Goal: Information Seeking & Learning: Learn about a topic

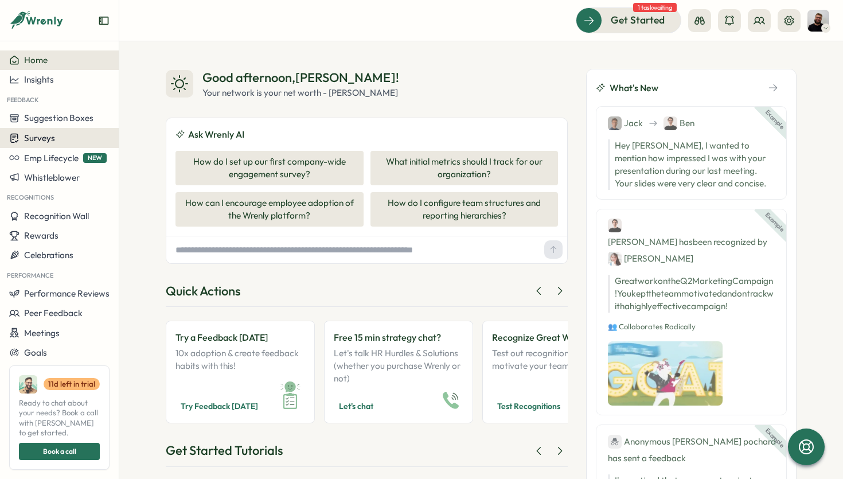
click at [71, 136] on div "Surveys" at bounding box center [59, 137] width 100 height 11
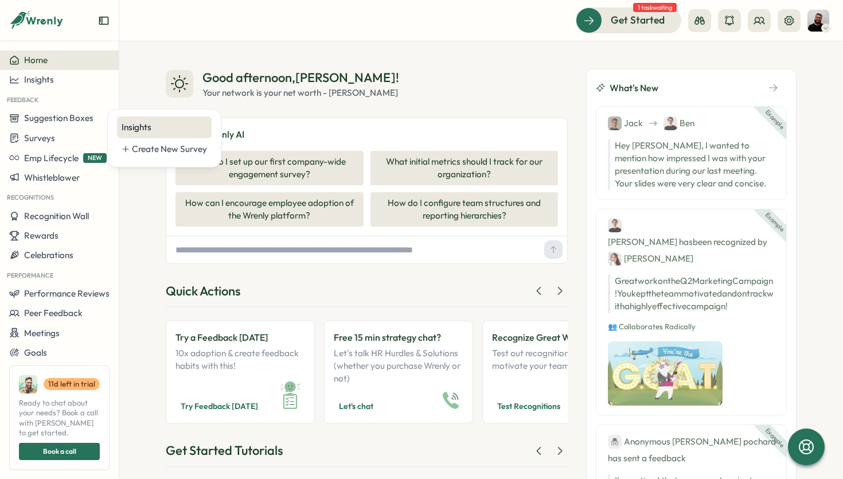
click at [121, 127] on div "Insights" at bounding box center [164, 127] width 95 height 22
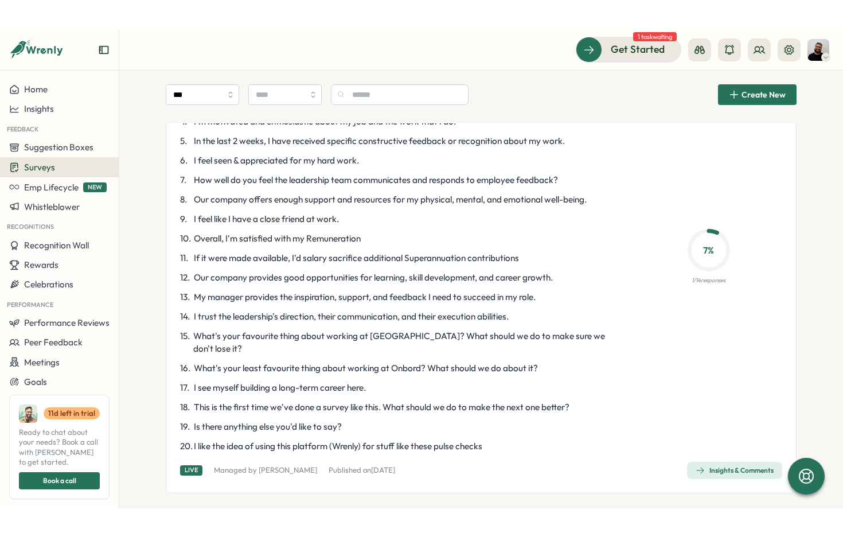
scroll to position [155, 0]
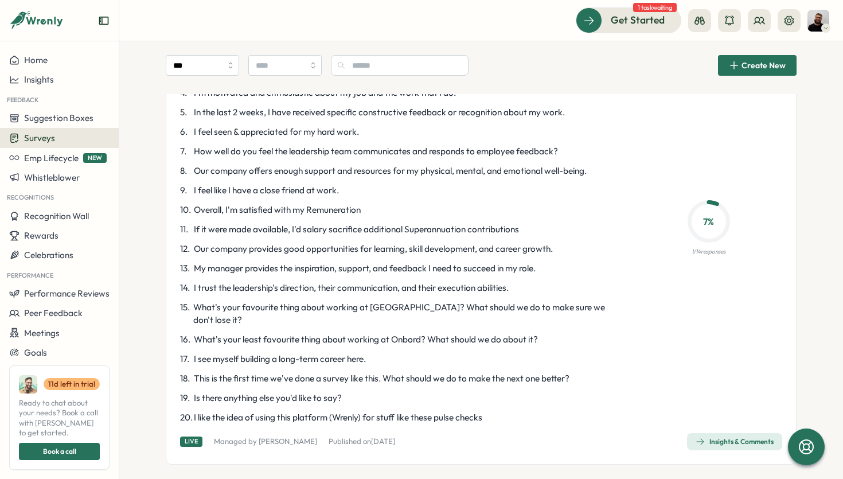
click at [710, 434] on span "Insights & Comments" at bounding box center [735, 442] width 78 height 16
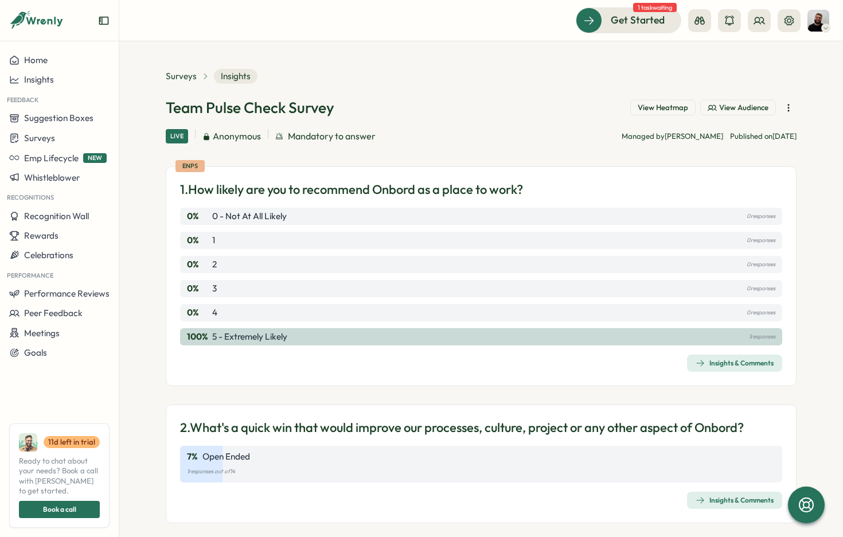
scroll to position [3, 0]
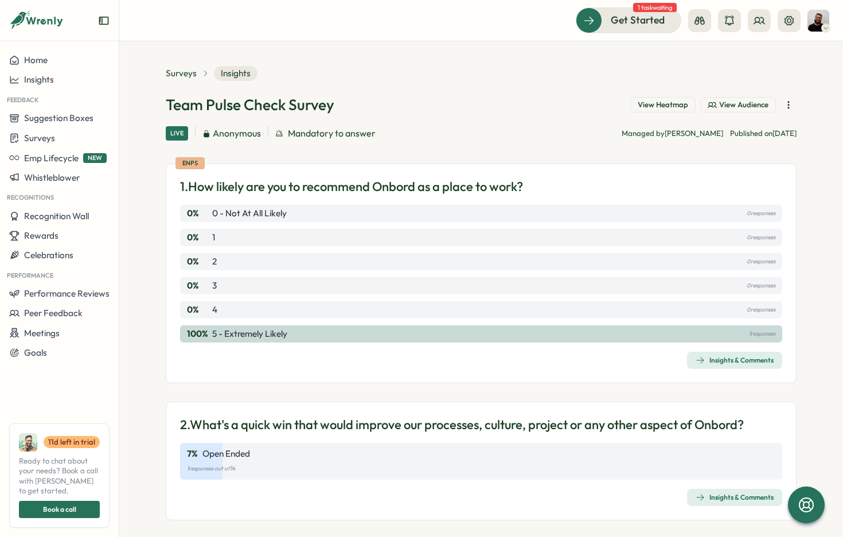
click at [719, 360] on div "Insights & Comments" at bounding box center [735, 360] width 78 height 9
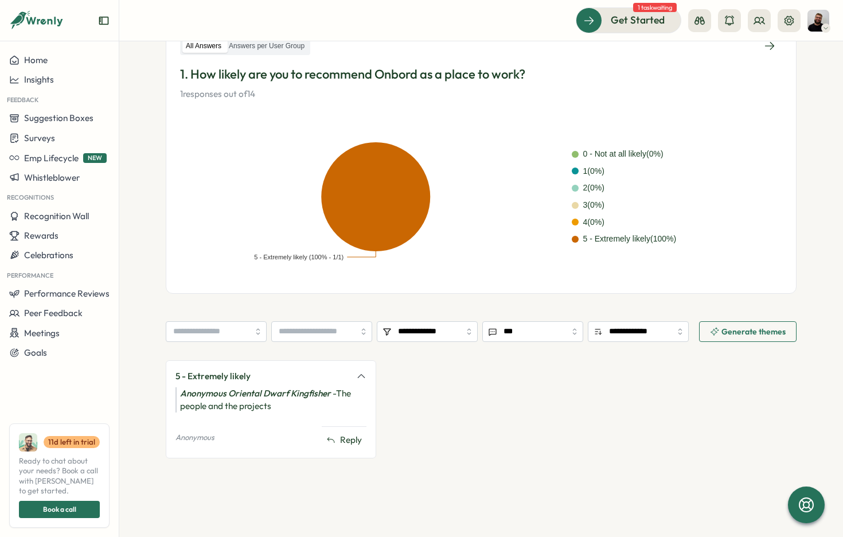
scroll to position [198, 0]
click at [454, 421] on div "5 - Extremely likely Anonymous Oriental Dwarf Kingfisher - The people and the p…" at bounding box center [481, 416] width 631 height 110
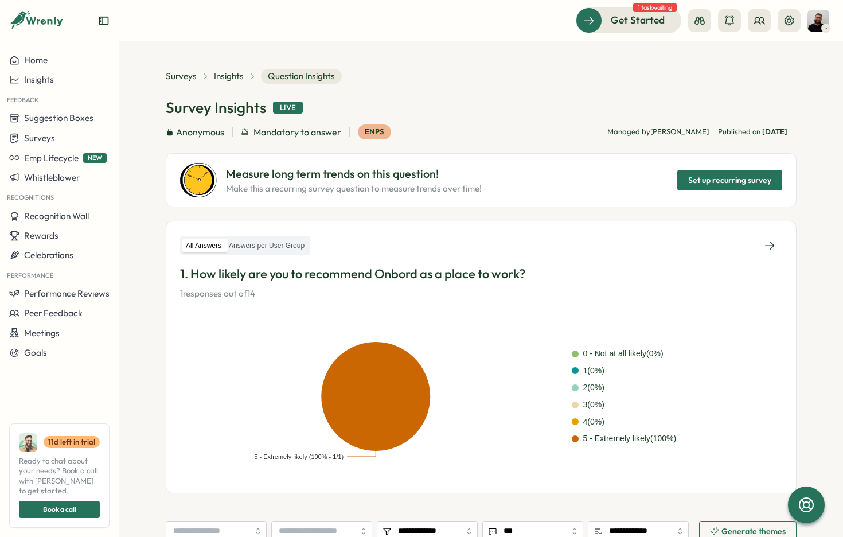
scroll to position [0, 0]
click at [297, 243] on label "Answers per User Group" at bounding box center [266, 246] width 83 height 14
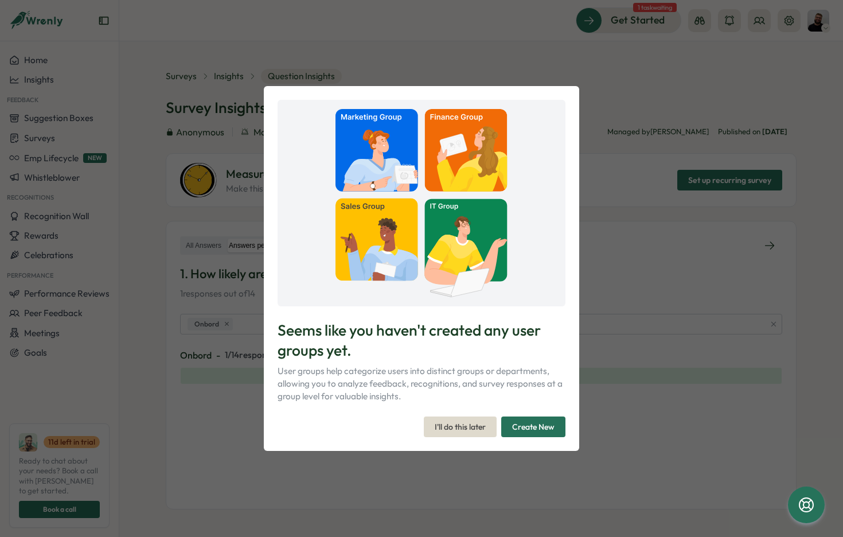
click at [410, 372] on p "User groups help categorize users into distinct groups or departments, allowing…" at bounding box center [422, 384] width 288 height 38
click at [533, 426] on span "Create New" at bounding box center [533, 427] width 42 height 20
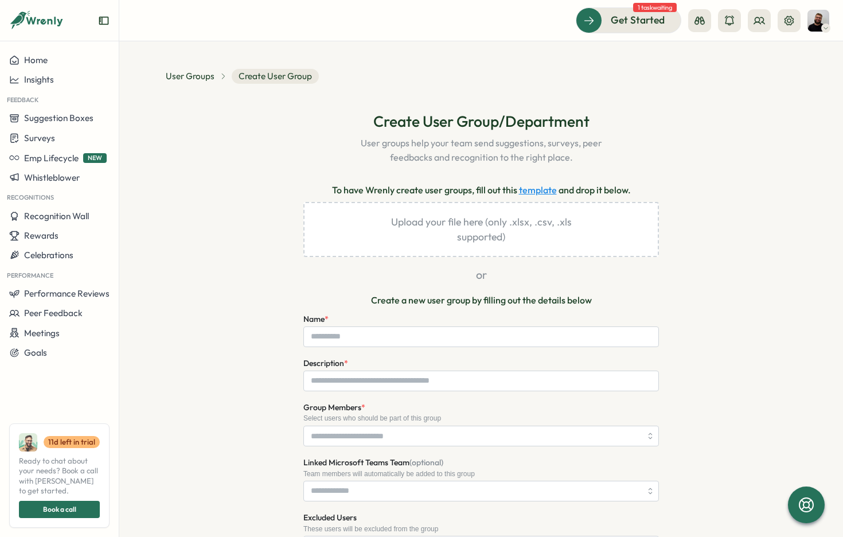
click at [679, 182] on div "**********" at bounding box center [481, 450] width 631 height 679
click at [467, 299] on p "Create a new user group by filling out the details below" at bounding box center [481, 300] width 221 height 14
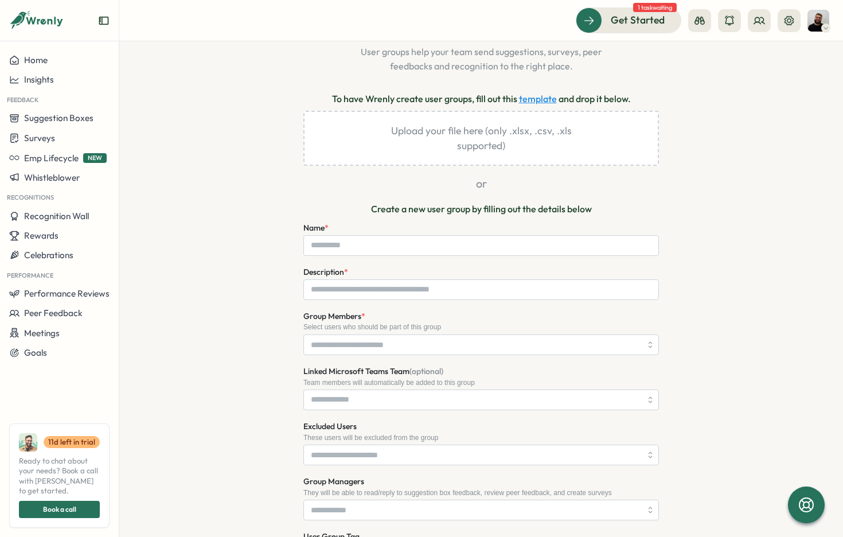
scroll to position [94, 0]
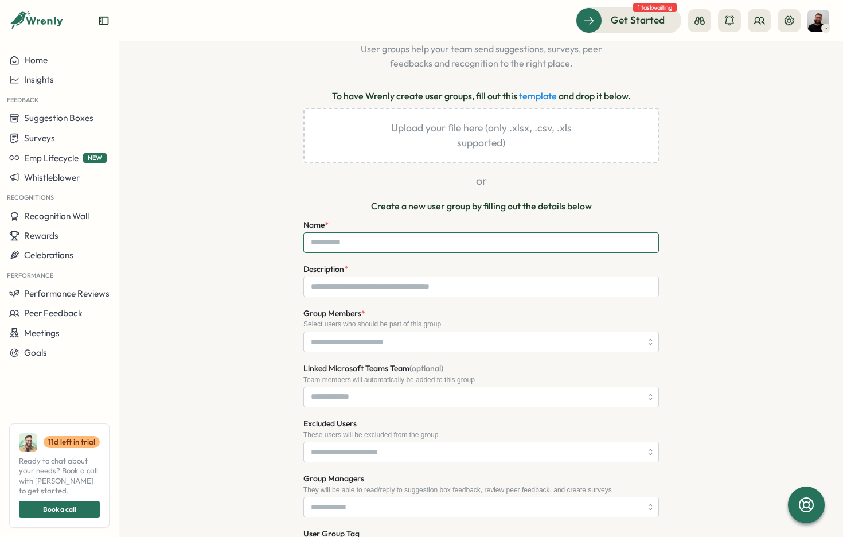
click at [343, 245] on input "Name *" at bounding box center [481, 242] width 356 height 21
click at [245, 318] on div "**********" at bounding box center [481, 356] width 631 height 679
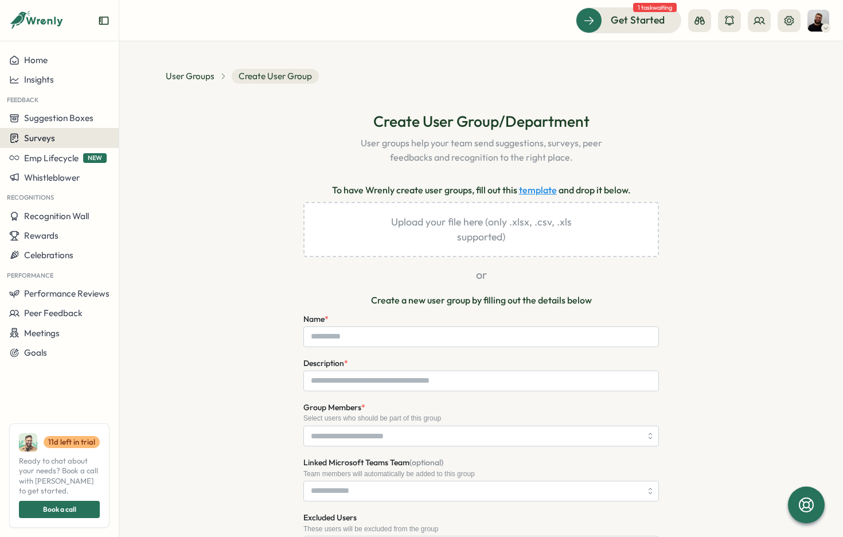
scroll to position [0, 0]
click at [74, 135] on div "Surveys" at bounding box center [59, 137] width 100 height 11
click at [160, 132] on div "Insights" at bounding box center [164, 127] width 85 height 13
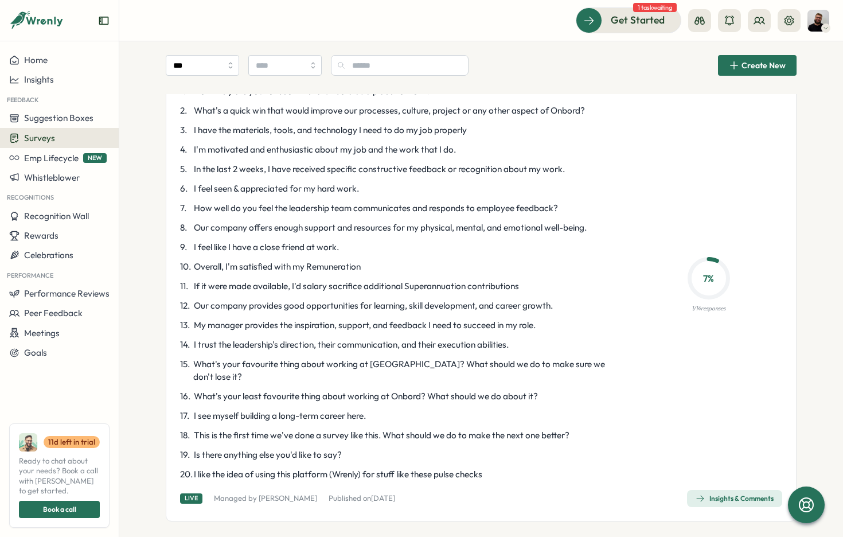
scroll to position [97, 0]
click at [706, 478] on link "Insights & Comments" at bounding box center [734, 499] width 95 height 17
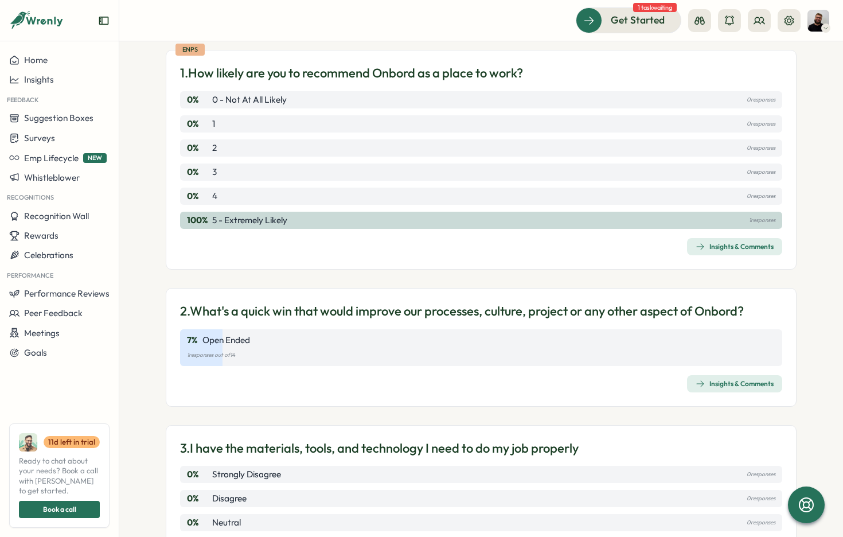
scroll to position [129, 0]
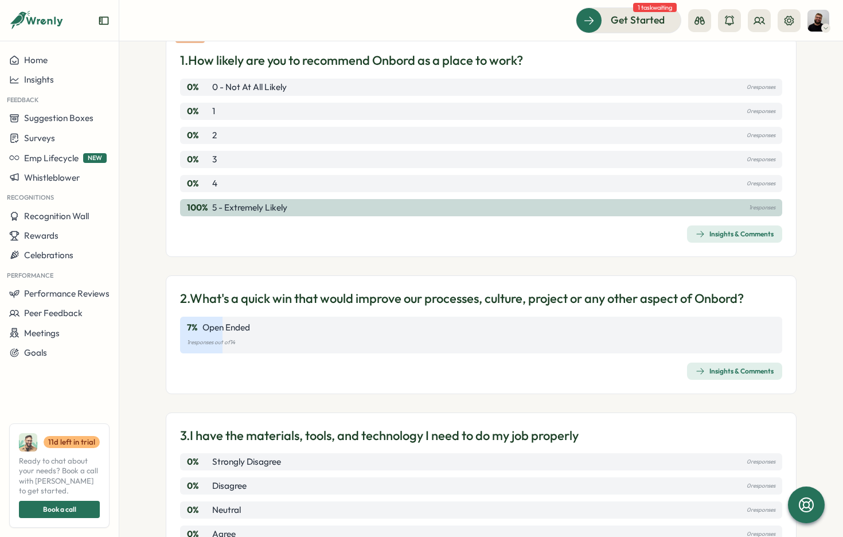
click at [270, 302] on p "2. What's a quick win that would improve our processes, culture, project or any…" at bounding box center [462, 299] width 564 height 18
click at [236, 347] on div "7 % Open Ended 1 responses out of 14" at bounding box center [481, 335] width 602 height 37
click at [711, 370] on div "Insights & Comments" at bounding box center [735, 371] width 78 height 9
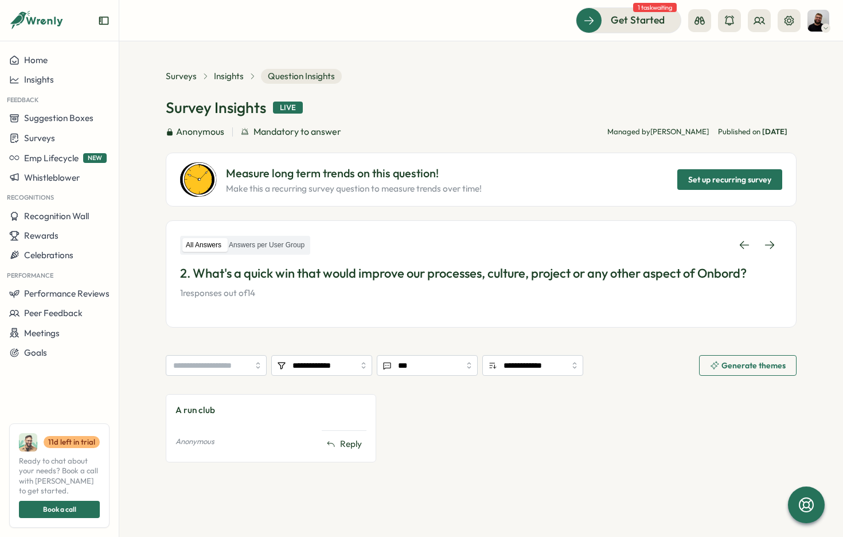
click at [488, 408] on div "A run club Anonymous Reply" at bounding box center [481, 434] width 631 height 80
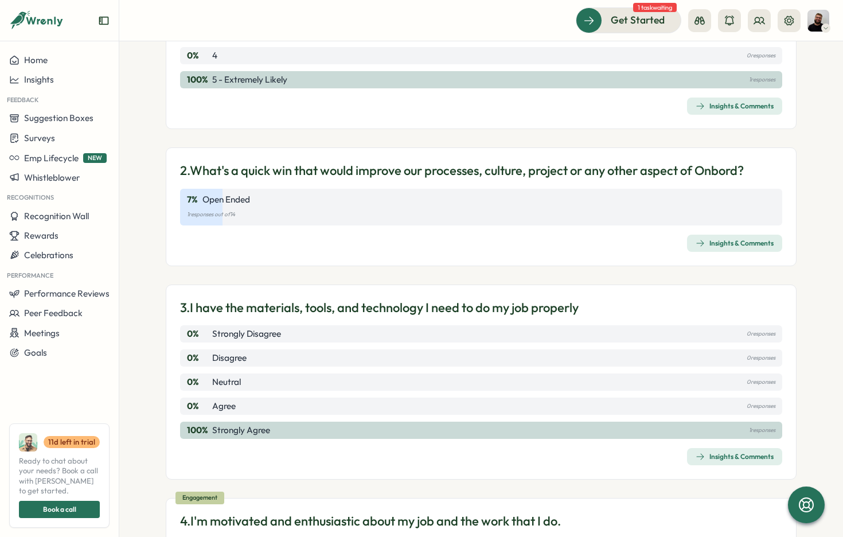
scroll to position [243, 0]
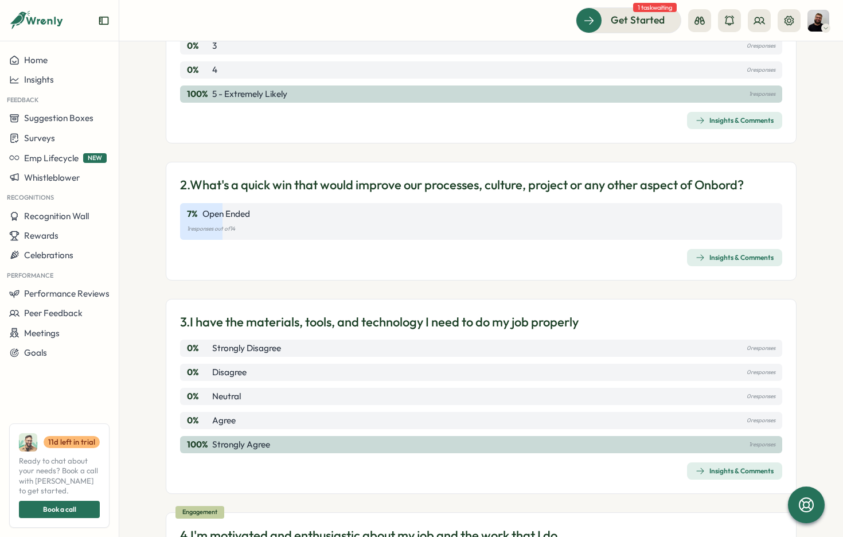
click at [345, 219] on div "7 % Open Ended 1 responses out of 14" at bounding box center [481, 221] width 602 height 37
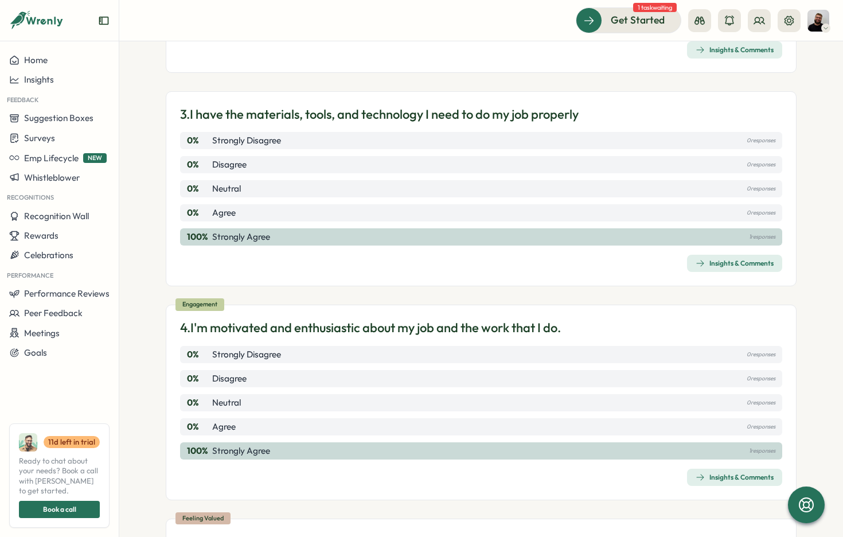
scroll to position [461, 0]
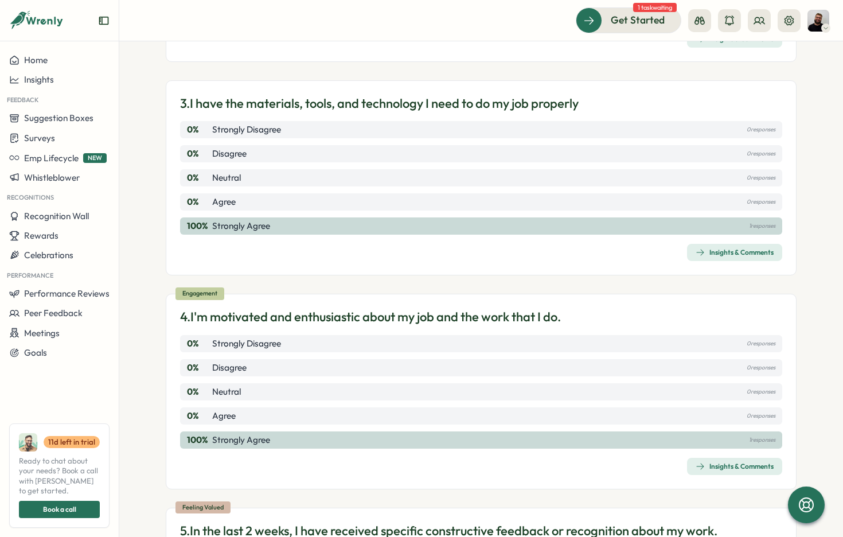
click at [746, 252] on div "Insights & Comments" at bounding box center [735, 252] width 78 height 9
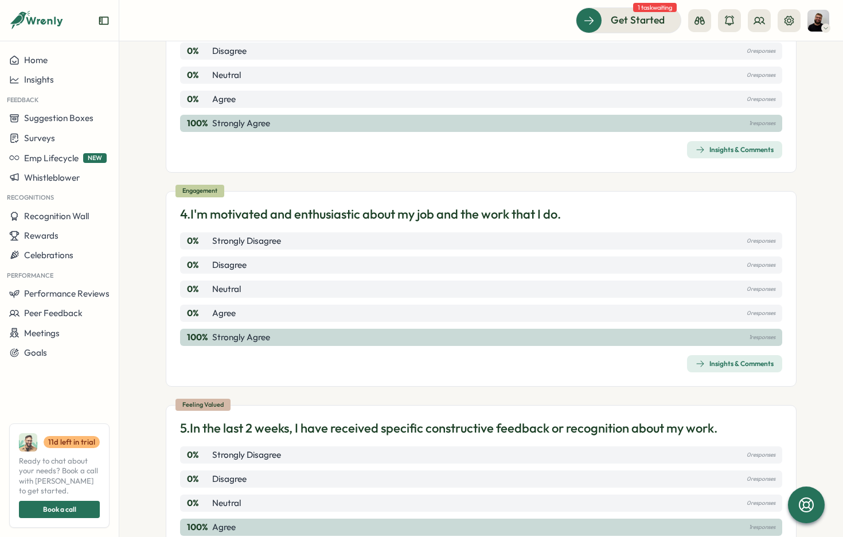
scroll to position [571, 0]
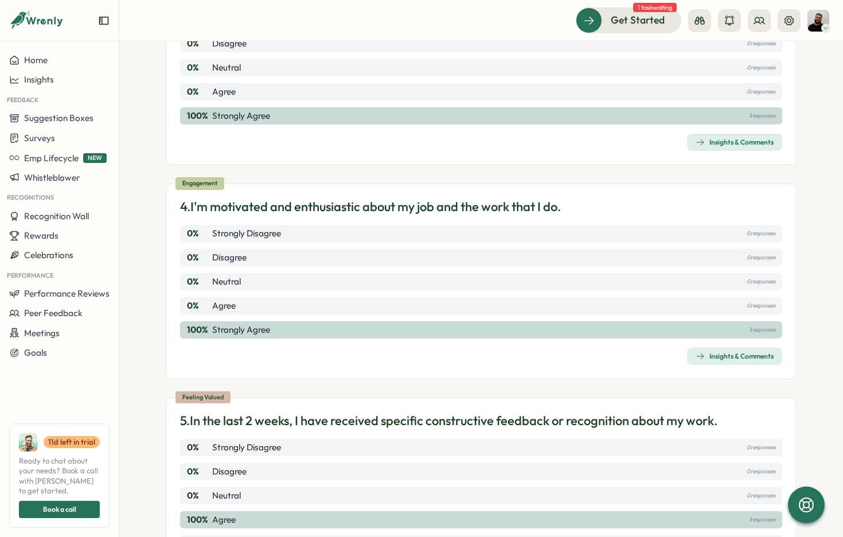
click at [731, 353] on div "Insights & Comments" at bounding box center [735, 356] width 78 height 9
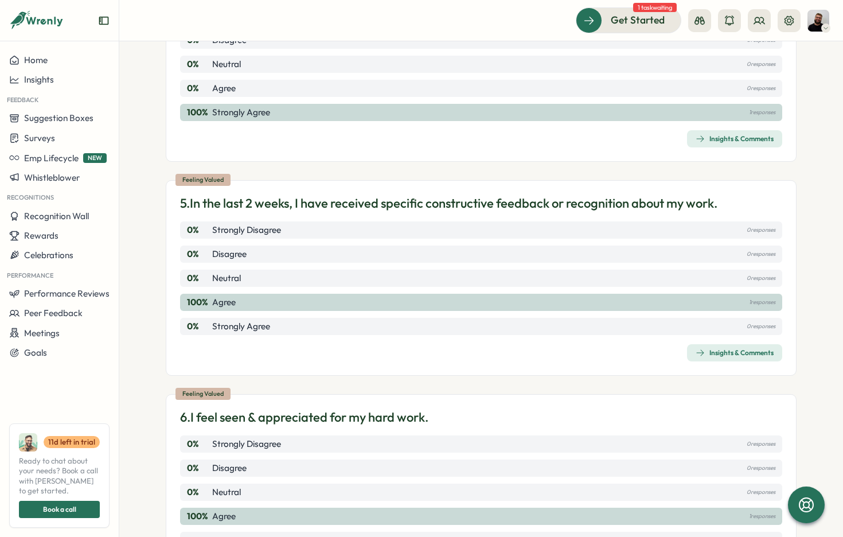
scroll to position [787, 0]
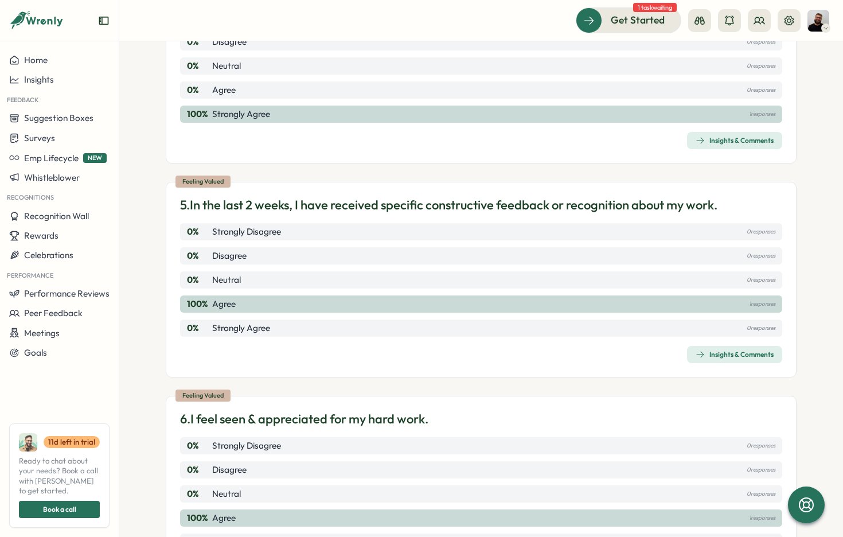
click at [730, 354] on div "Insights & Comments" at bounding box center [735, 354] width 78 height 9
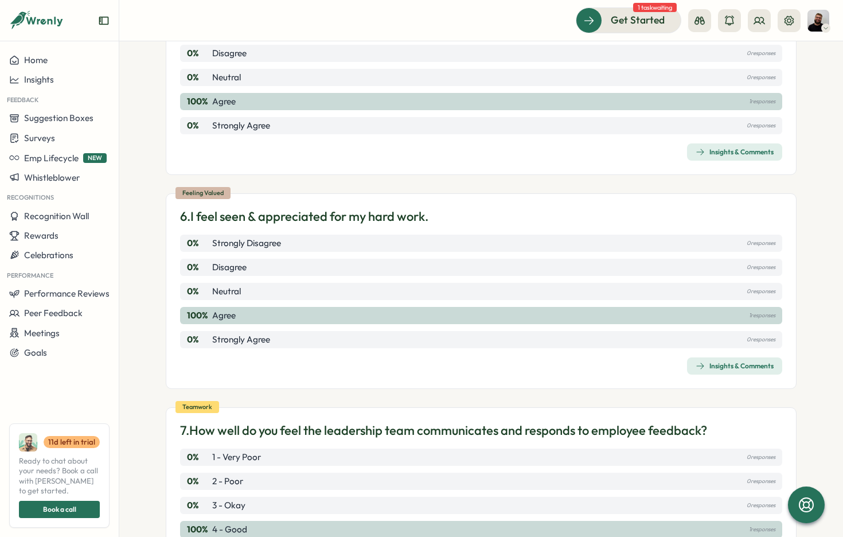
scroll to position [1012, 0]
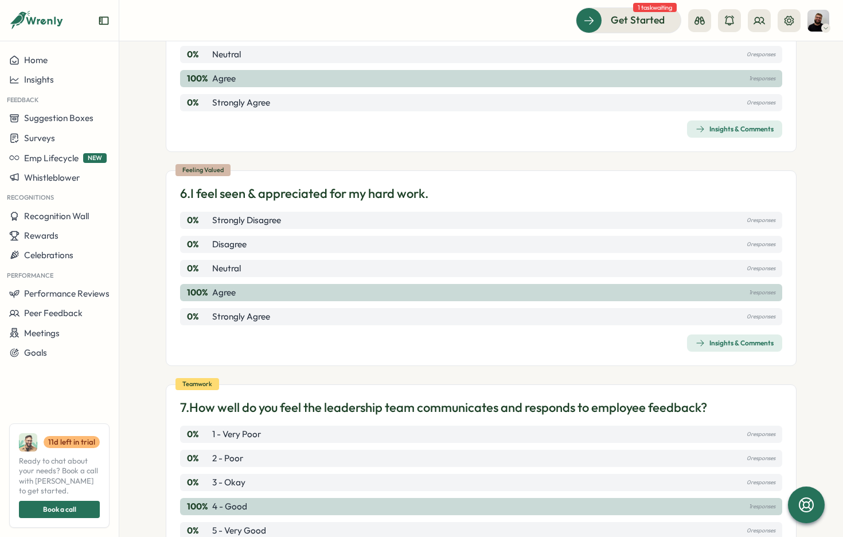
click at [720, 338] on div "Insights & Comments" at bounding box center [735, 342] width 78 height 9
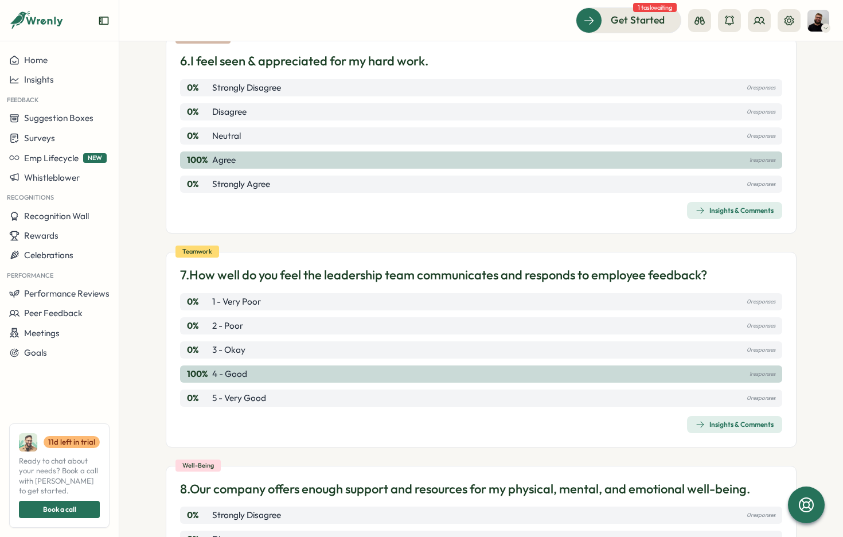
scroll to position [1147, 0]
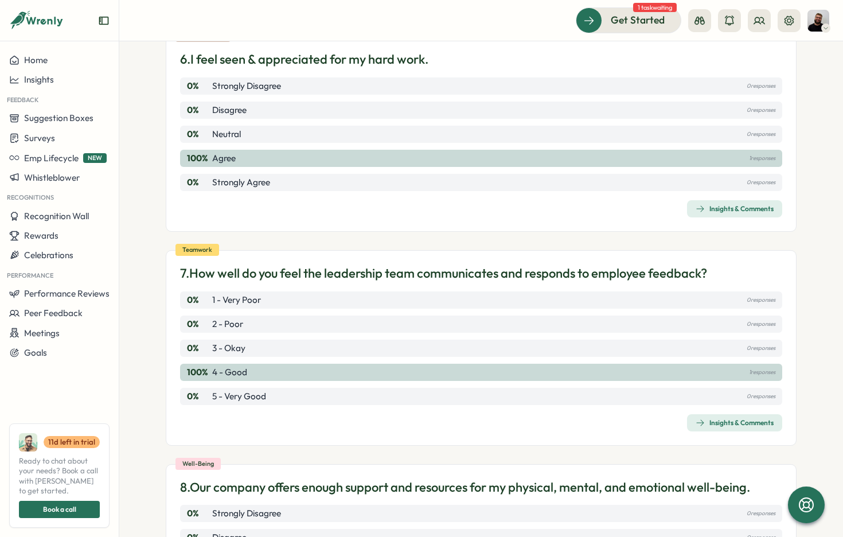
click at [708, 421] on div "Insights & Comments" at bounding box center [735, 422] width 78 height 9
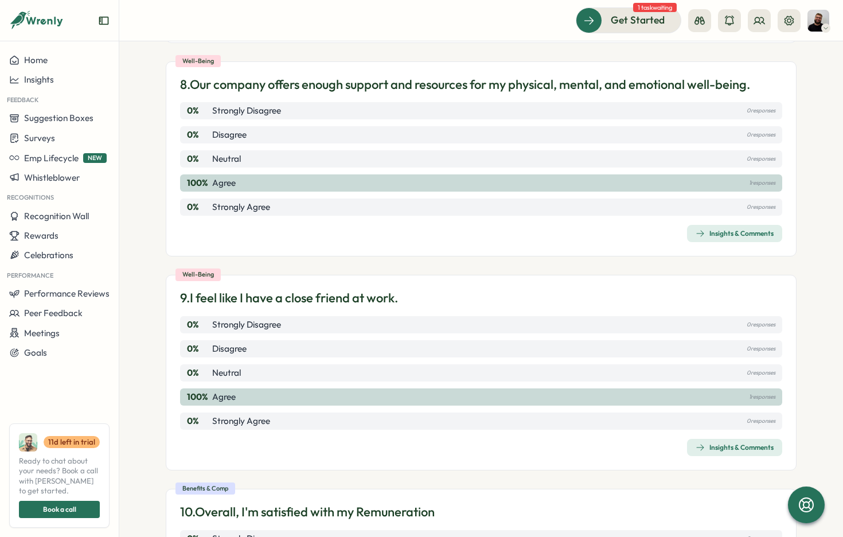
scroll to position [1550, 0]
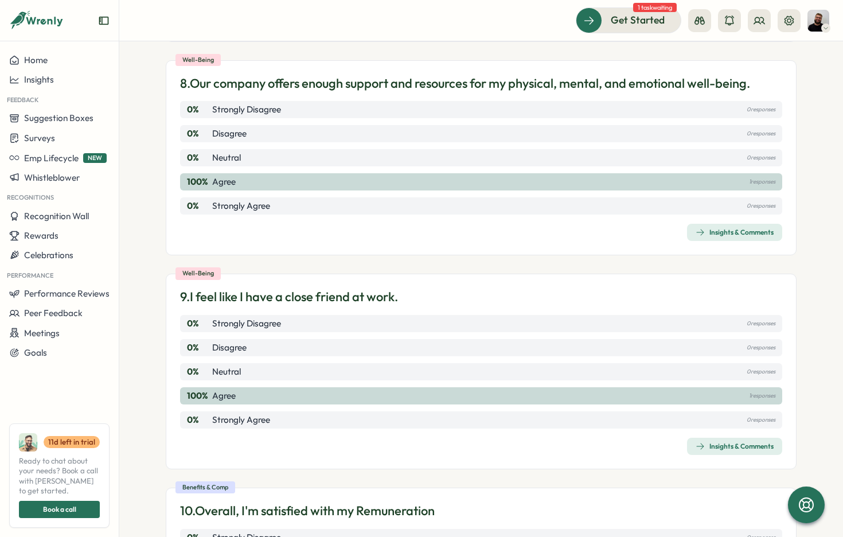
click at [755, 232] on div "Insights & Comments" at bounding box center [735, 232] width 78 height 9
click at [720, 442] on div "Insights & Comments" at bounding box center [735, 446] width 78 height 9
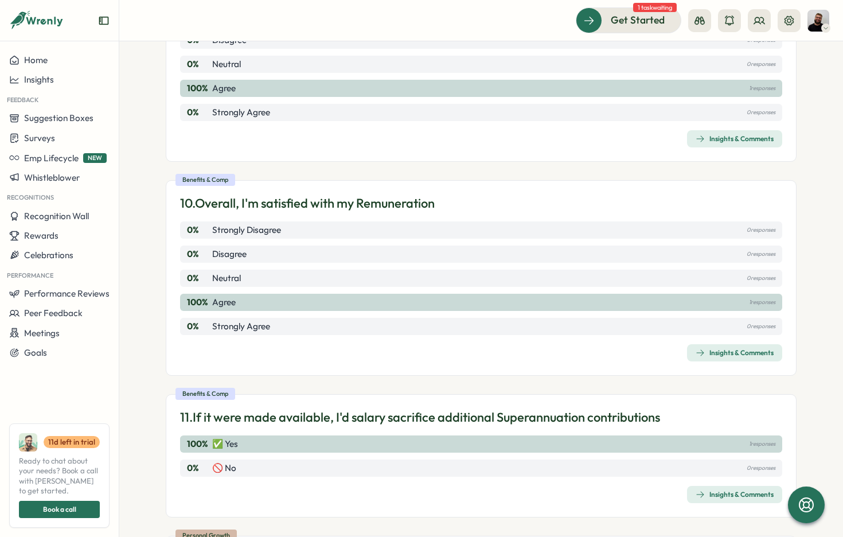
scroll to position [1858, 0]
click at [727, 348] on div "Insights & Comments" at bounding box center [735, 352] width 78 height 9
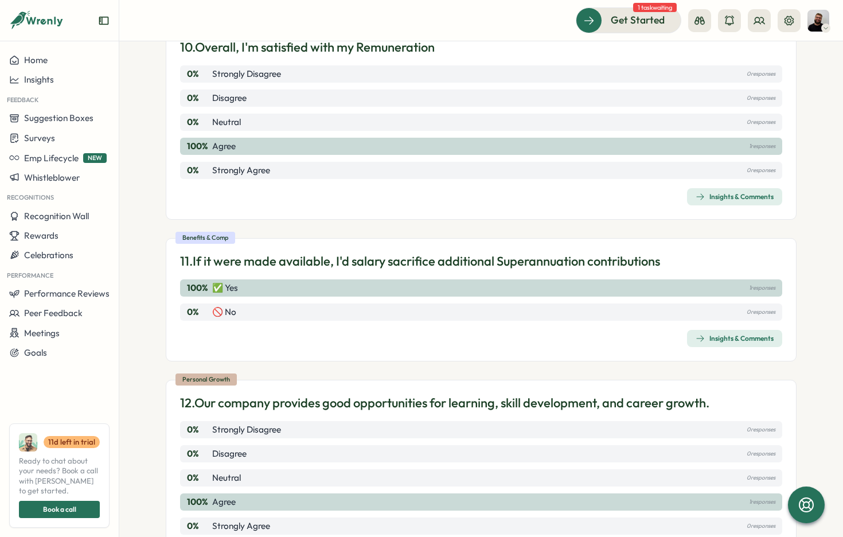
scroll to position [2016, 0]
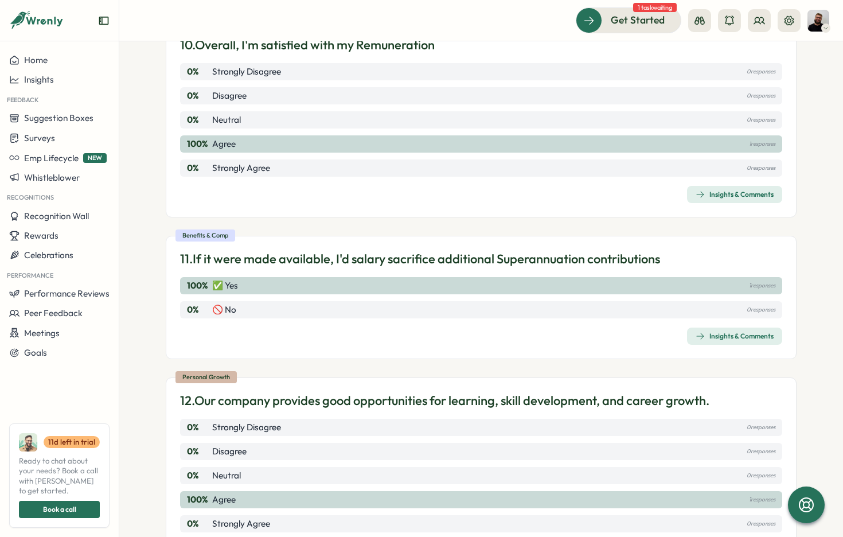
click at [712, 337] on span "Insights & Comments" at bounding box center [735, 336] width 78 height 16
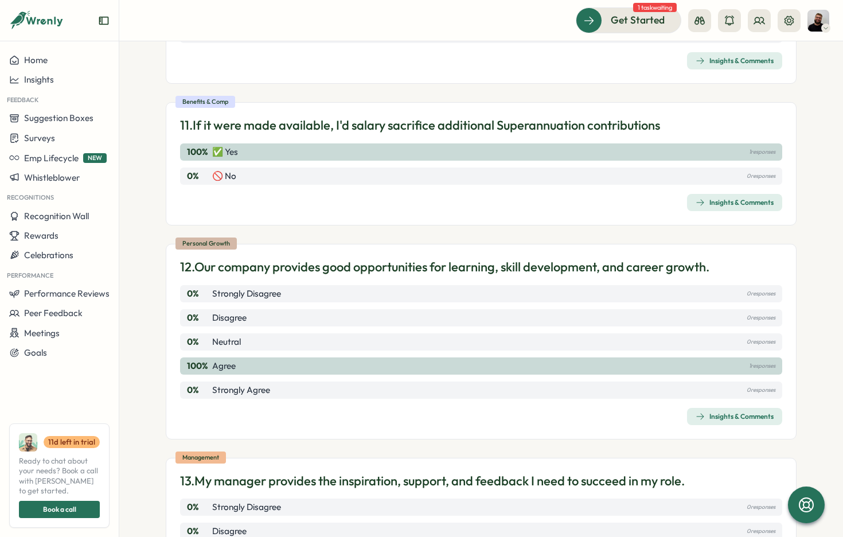
scroll to position [2181, 0]
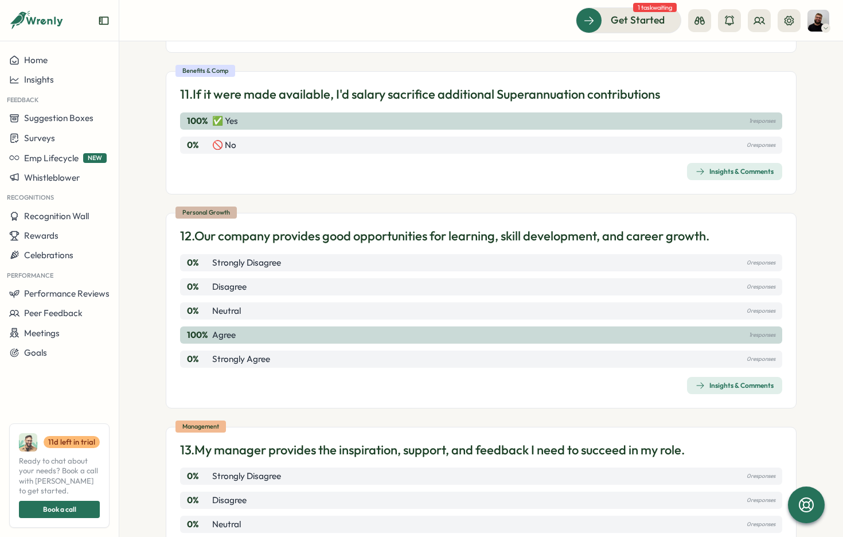
click at [735, 383] on div "Insights & Comments" at bounding box center [735, 385] width 78 height 9
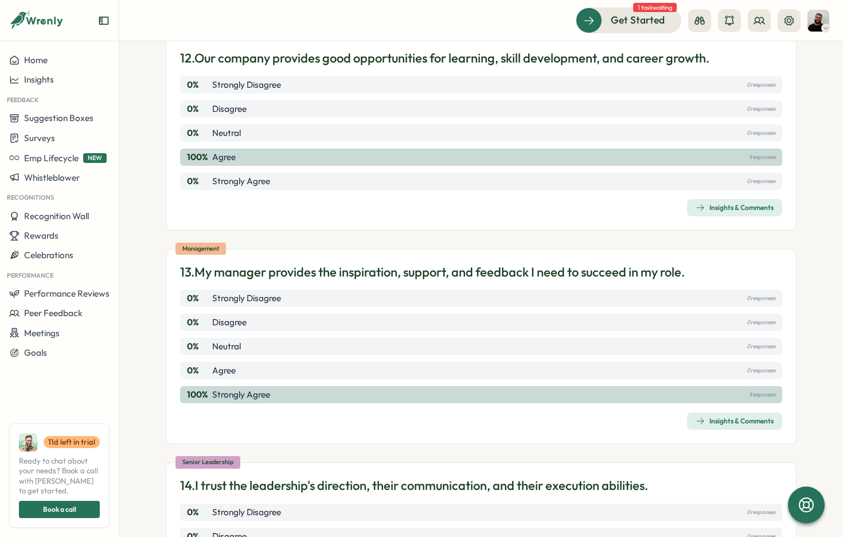
scroll to position [2360, 0]
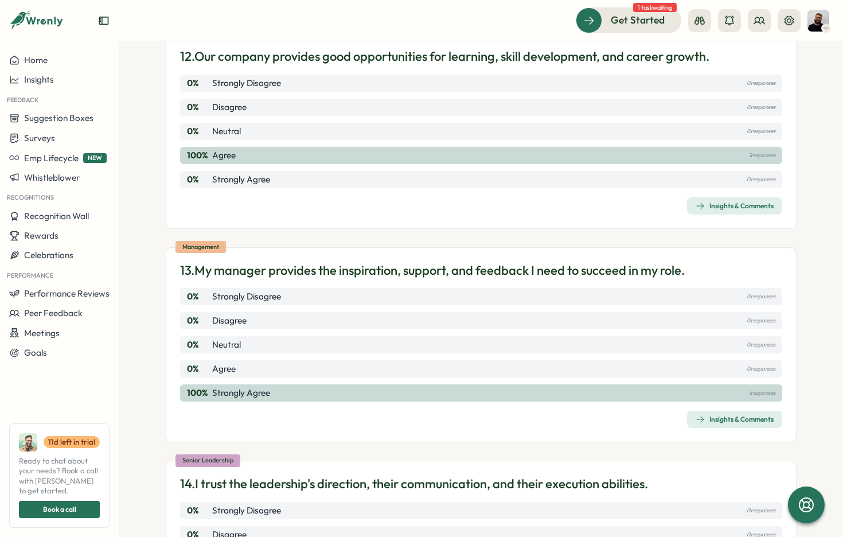
click at [727, 411] on span "Insights & Comments" at bounding box center [735, 419] width 78 height 16
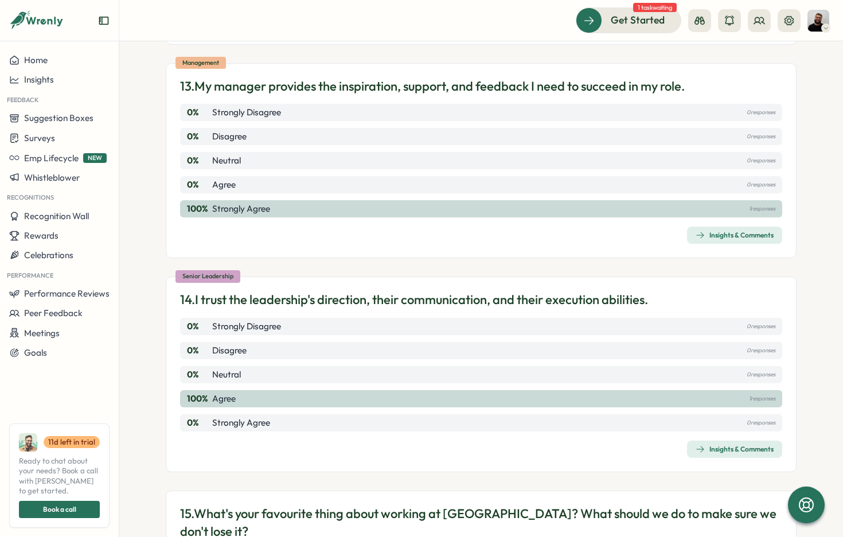
scroll to position [2543, 0]
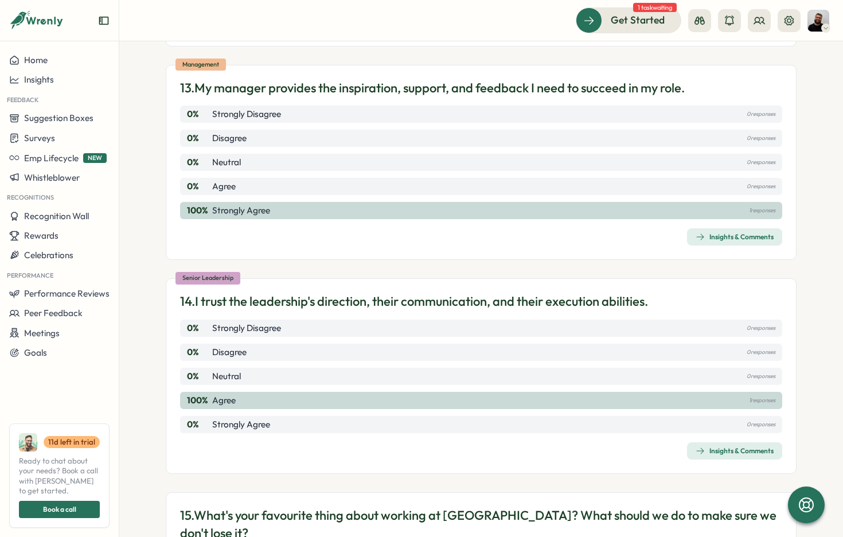
click at [717, 443] on span "Insights & Comments" at bounding box center [735, 451] width 78 height 16
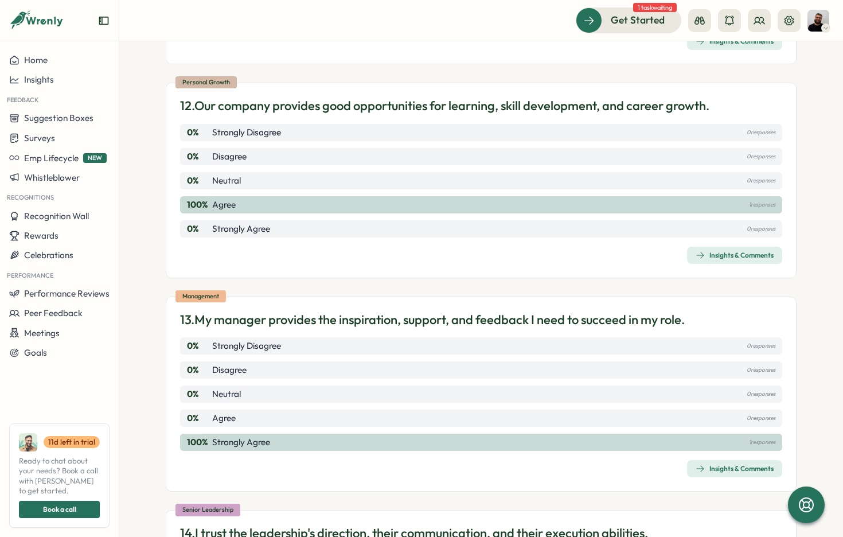
scroll to position [2312, 0]
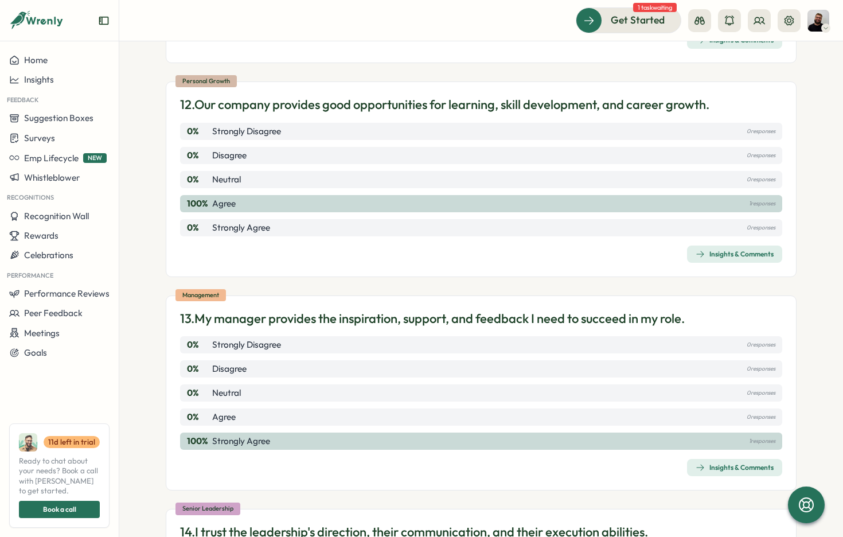
click at [722, 250] on div "Insights & Comments" at bounding box center [735, 254] width 78 height 9
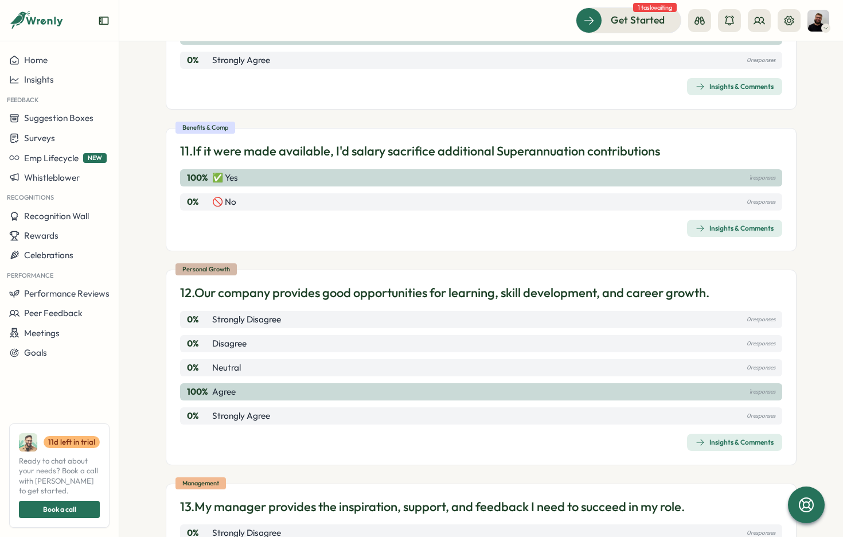
scroll to position [2125, 0]
click at [700, 223] on icon "button" at bounding box center [700, 227] width 9 height 9
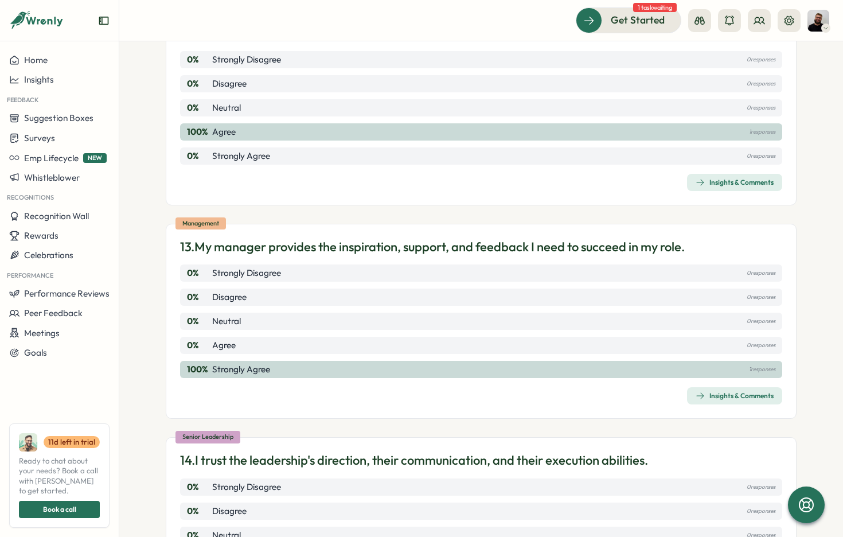
scroll to position [2384, 0]
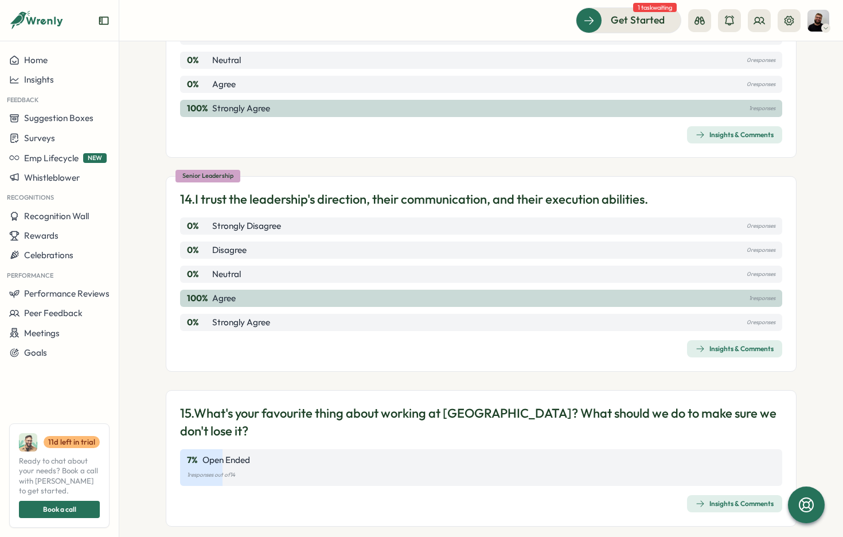
scroll to position [2648, 0]
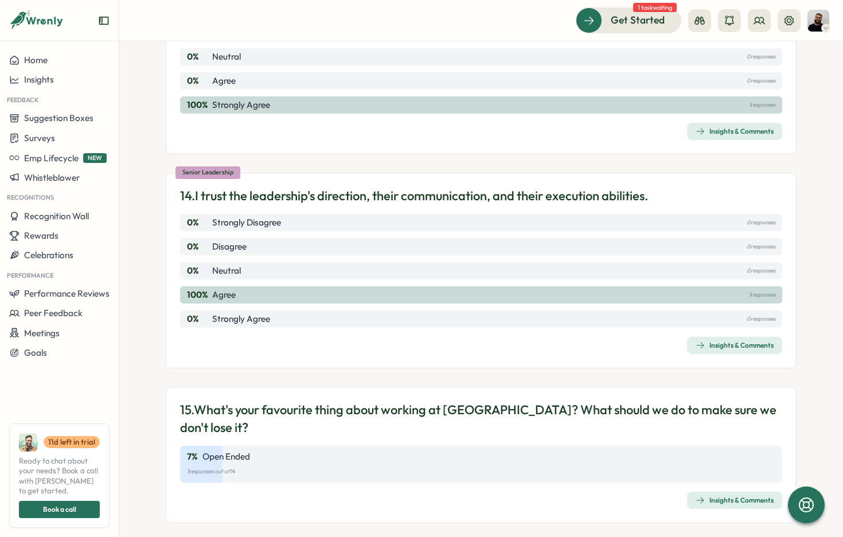
click at [722, 341] on div "Insights & Comments" at bounding box center [735, 345] width 78 height 9
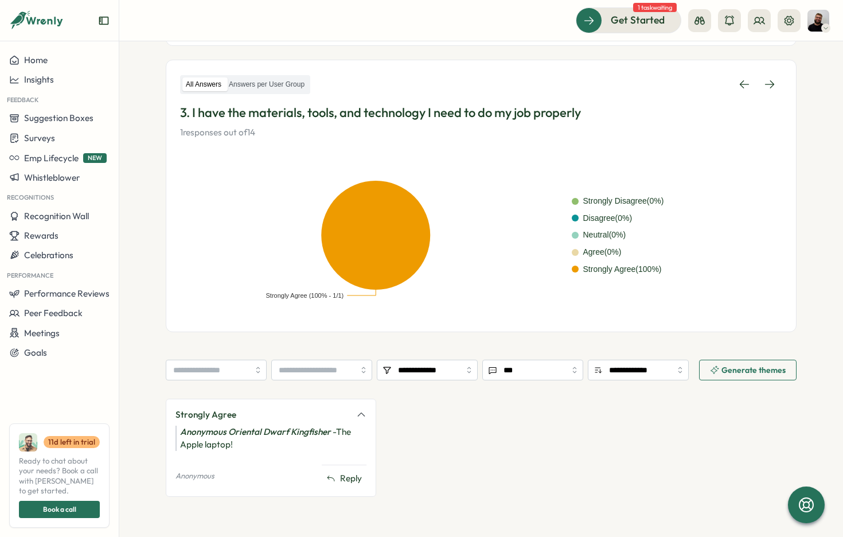
scroll to position [136, 0]
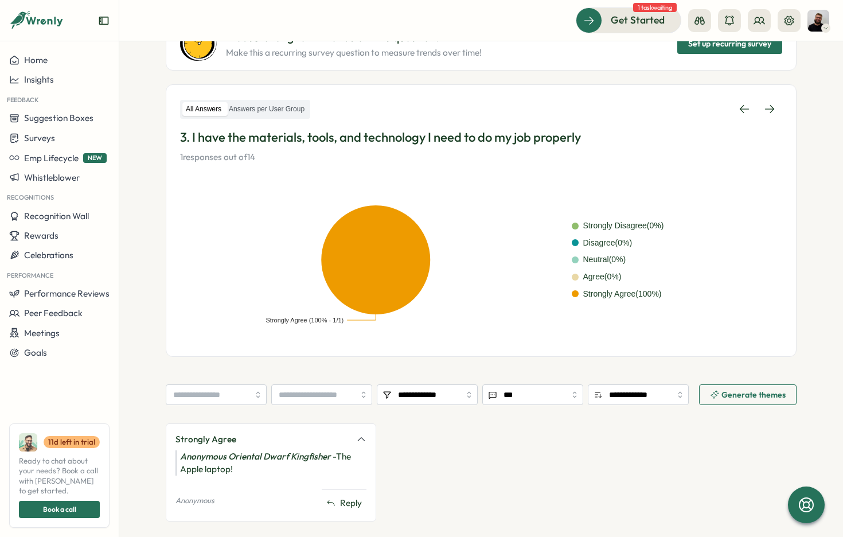
click at [497, 139] on p "3. I have the materials, tools, and technology I need to do my job properly" at bounding box center [481, 137] width 602 height 18
click at [361, 433] on div "Strongly Agree" at bounding box center [271, 439] width 191 height 13
click at [361, 436] on icon at bounding box center [361, 439] width 10 height 10
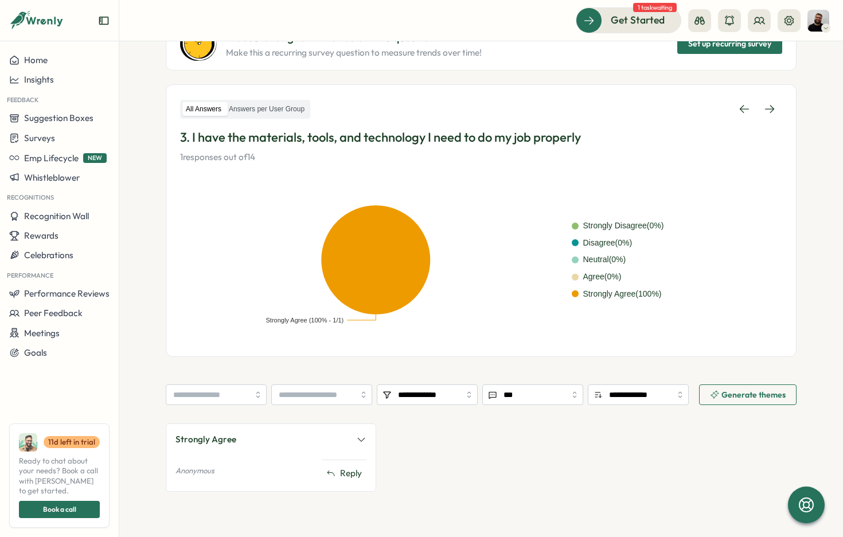
click at [361, 436] on icon at bounding box center [361, 439] width 10 height 10
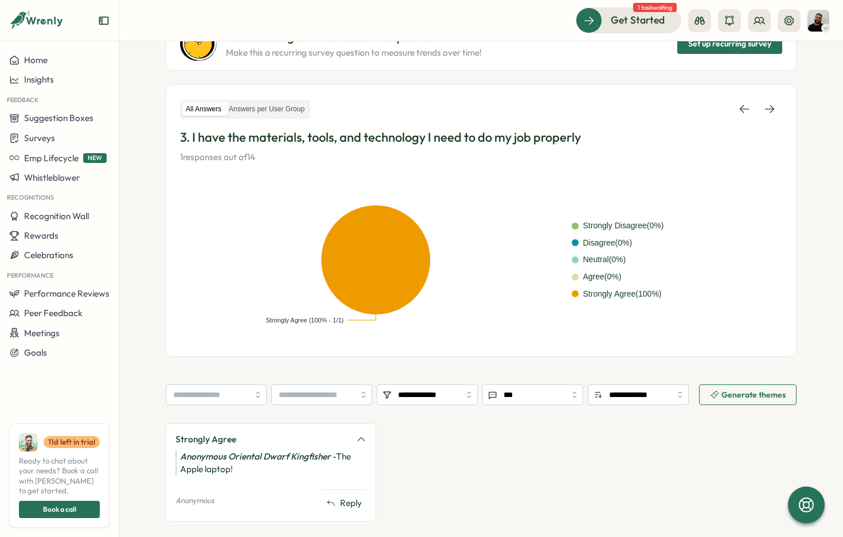
click at [533, 445] on div "Strongly Agree Anonymous Oriental Dwarf Kingfisher - The Apple laptop! Anonymou…" at bounding box center [481, 478] width 631 height 110
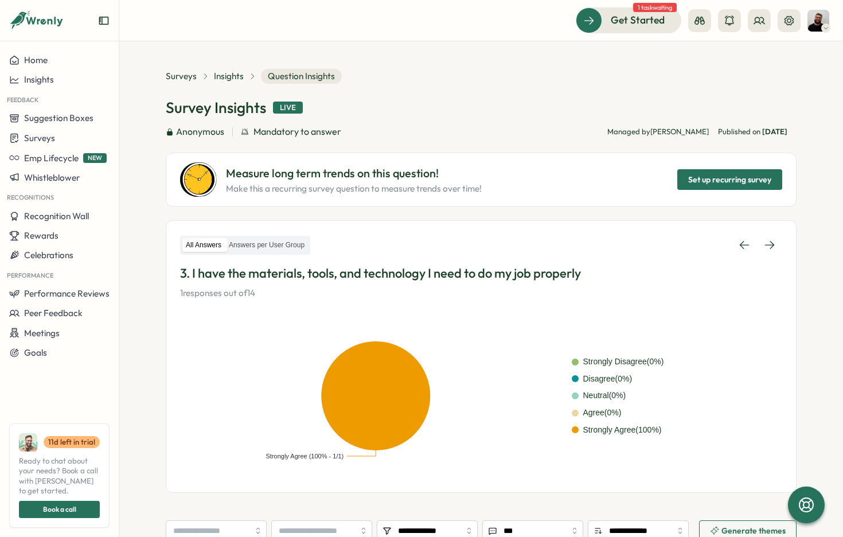
scroll to position [0, 0]
click at [449, 119] on div "Survey Insights Live Anonymous Mandatory to answer Managed by Adrian Cardenosa …" at bounding box center [481, 118] width 631 height 41
click at [397, 82] on div "Surveys Insights Question Insights" at bounding box center [481, 76] width 631 height 15
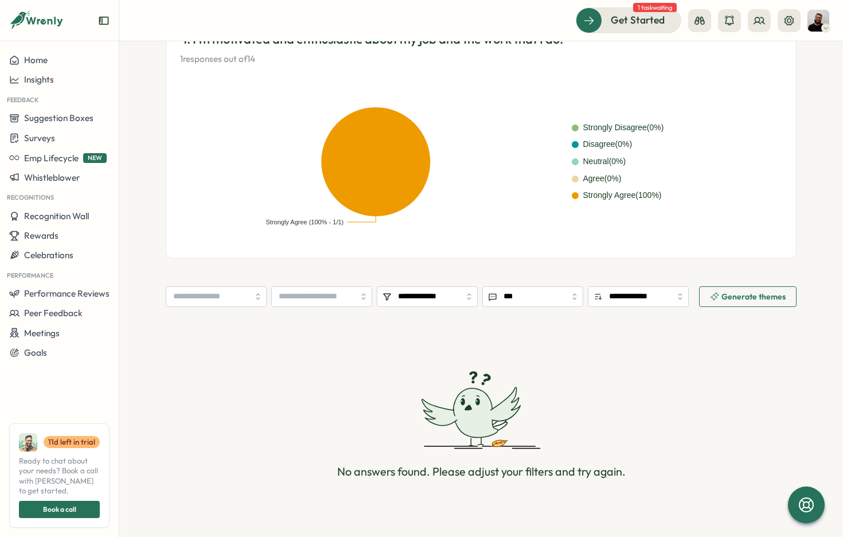
scroll to position [92, 0]
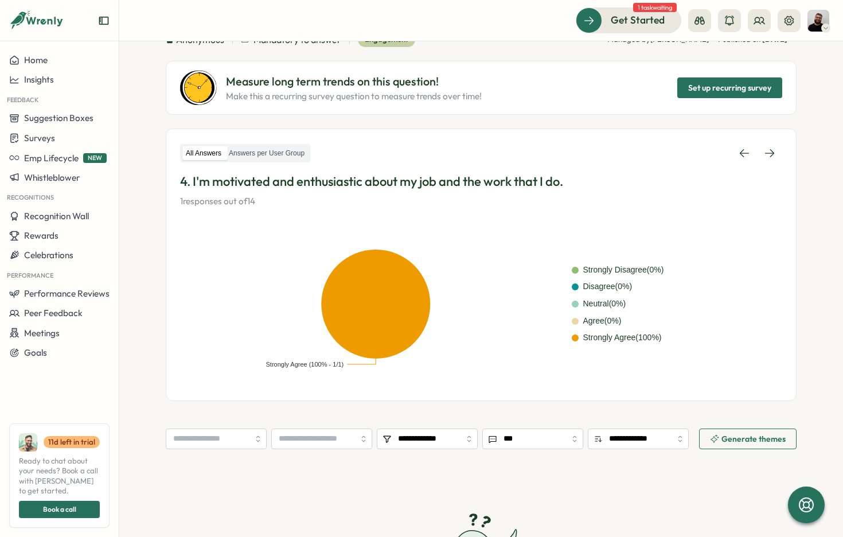
click at [440, 180] on p "4. I'm motivated and enthusiastic about my job and the work that I do." at bounding box center [481, 182] width 602 height 18
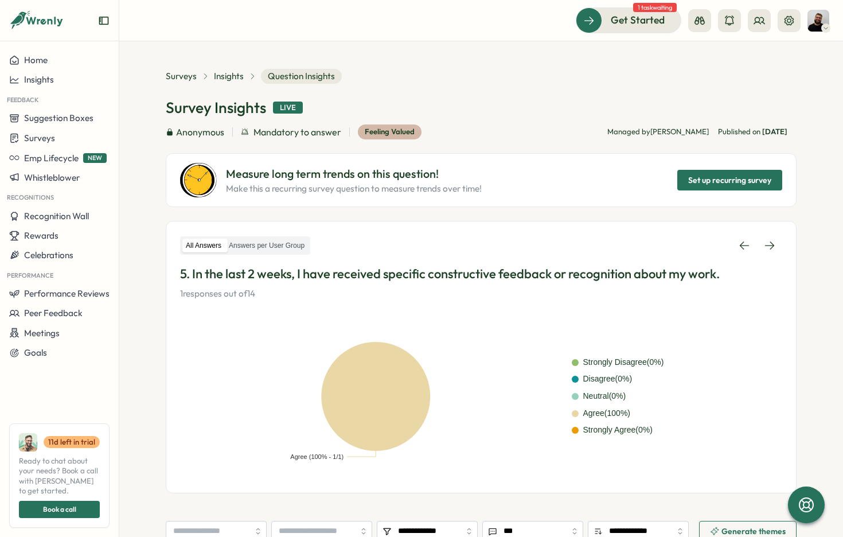
click at [473, 274] on p "5. In the last 2 weeks, I have received specific constructive feedback or recog…" at bounding box center [481, 274] width 602 height 18
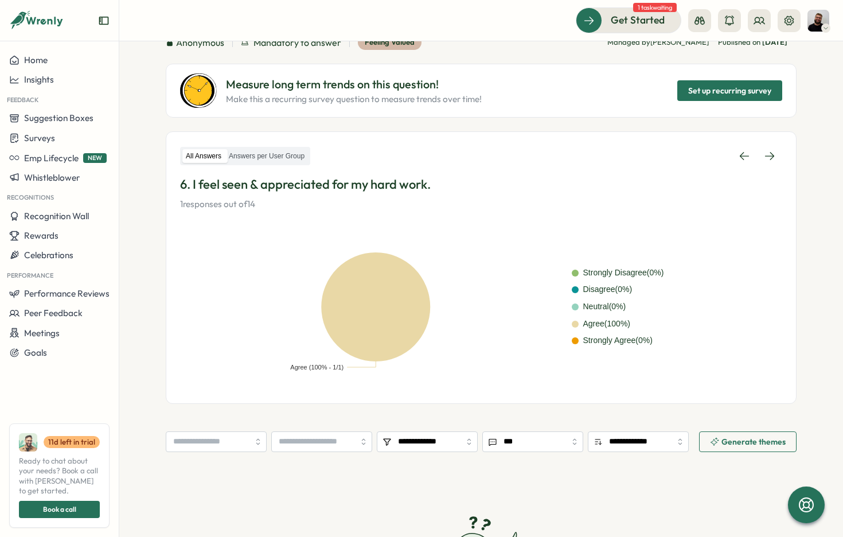
scroll to position [84, 0]
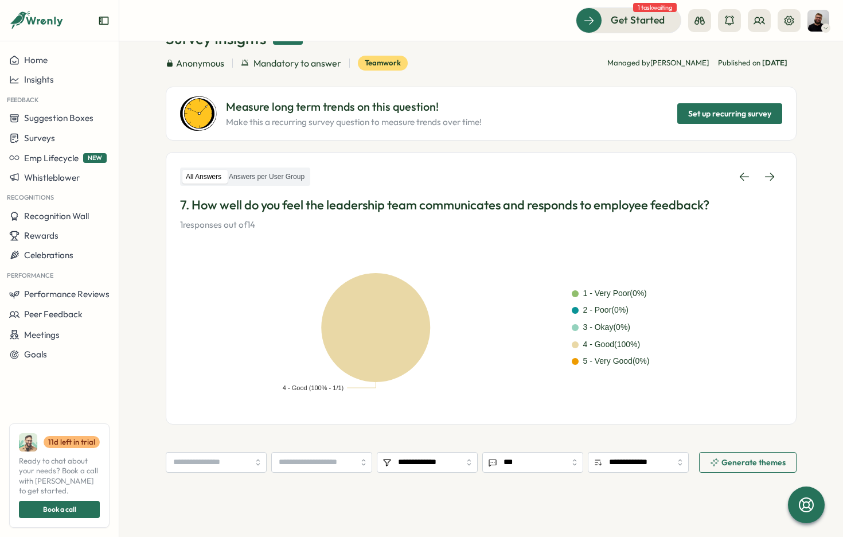
scroll to position [81, 0]
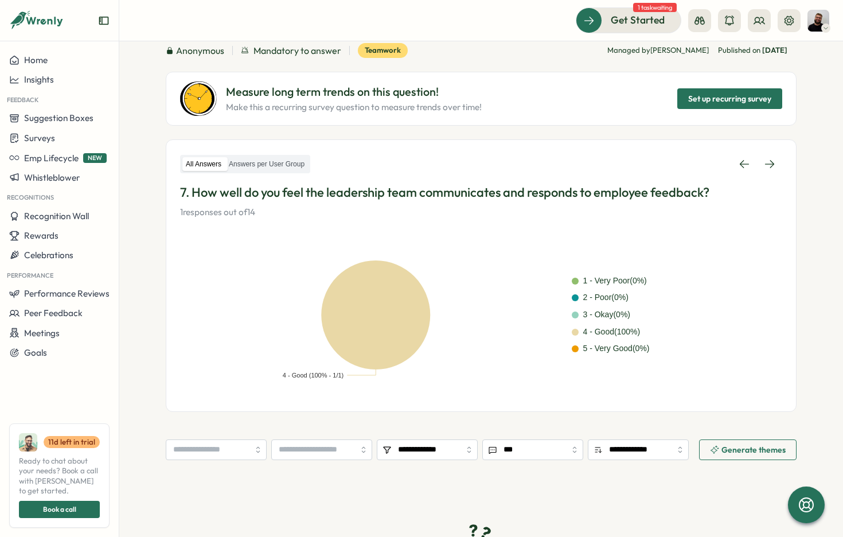
click at [531, 329] on rect at bounding box center [376, 315] width 392 height 138
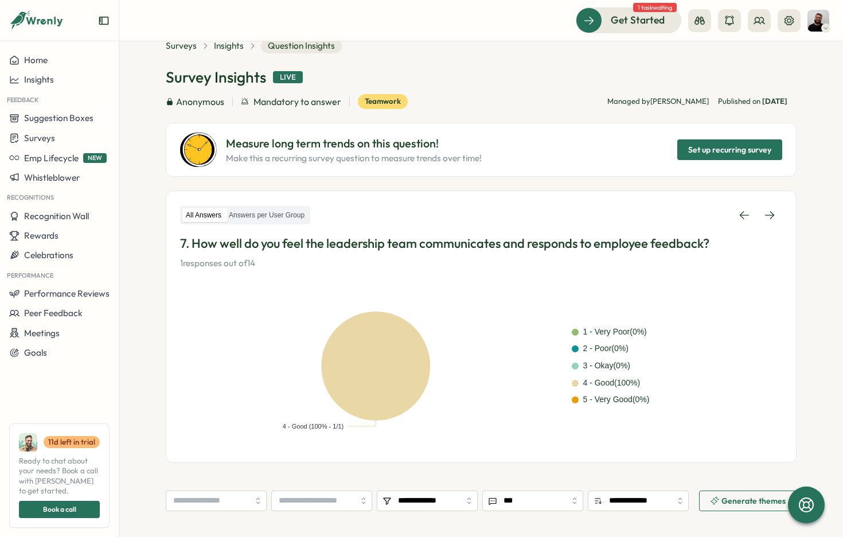
scroll to position [24, 0]
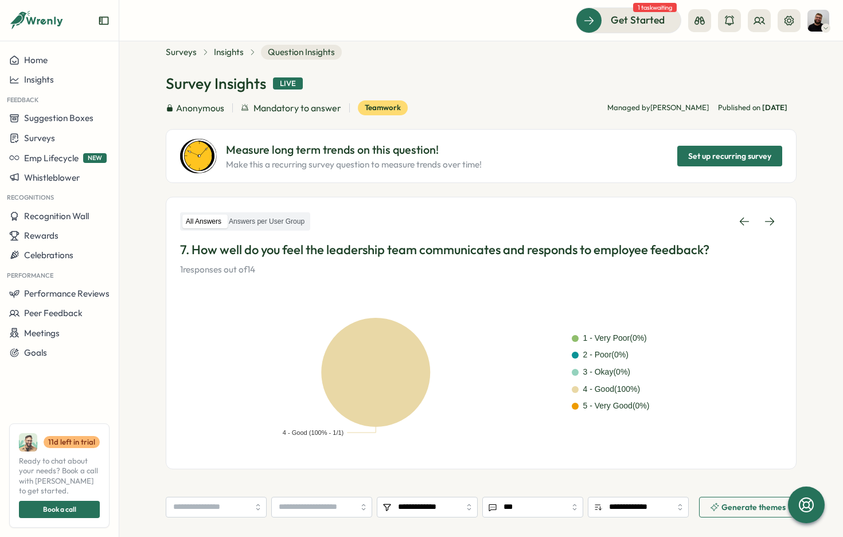
click at [509, 248] on p "7. How well do you feel the leadership team communicates and responds to employ…" at bounding box center [481, 250] width 602 height 18
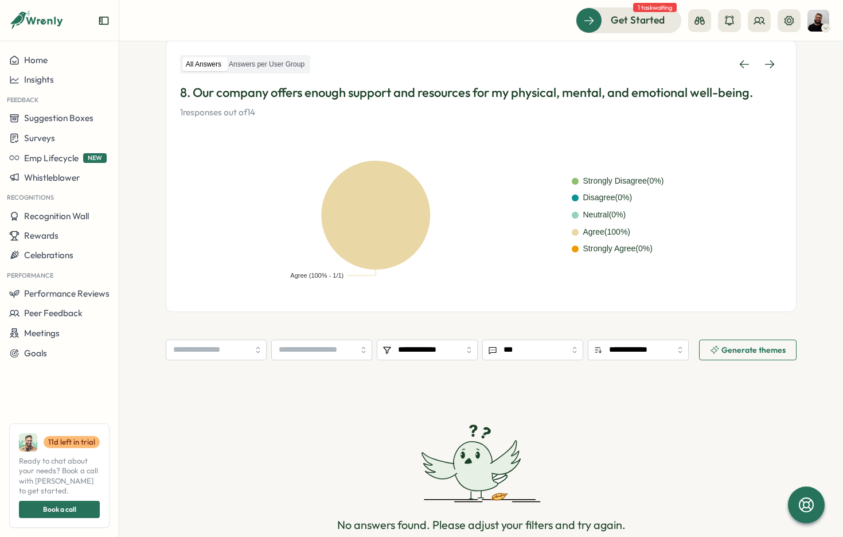
scroll to position [182, 0]
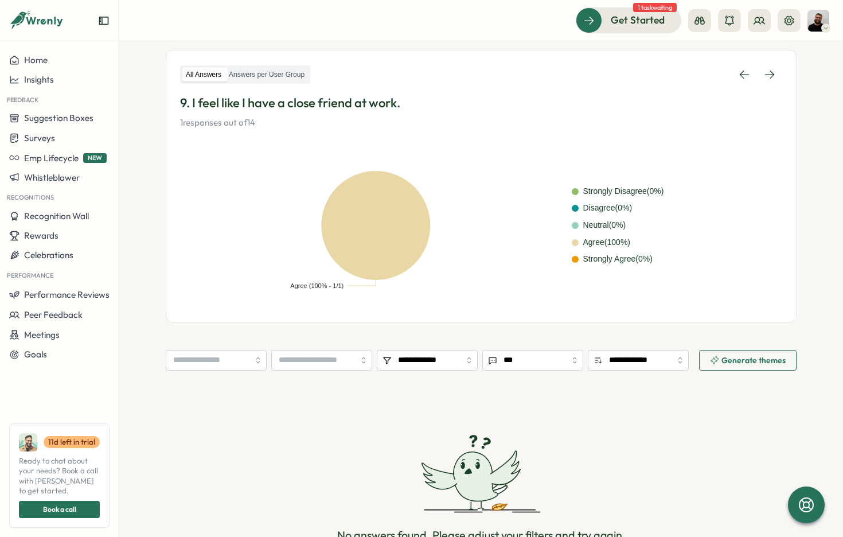
scroll to position [172, 0]
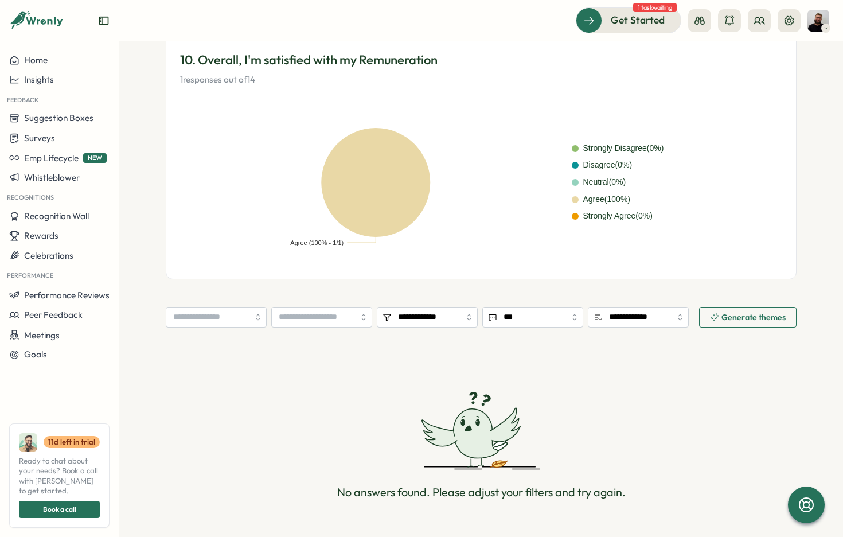
scroll to position [216, 0]
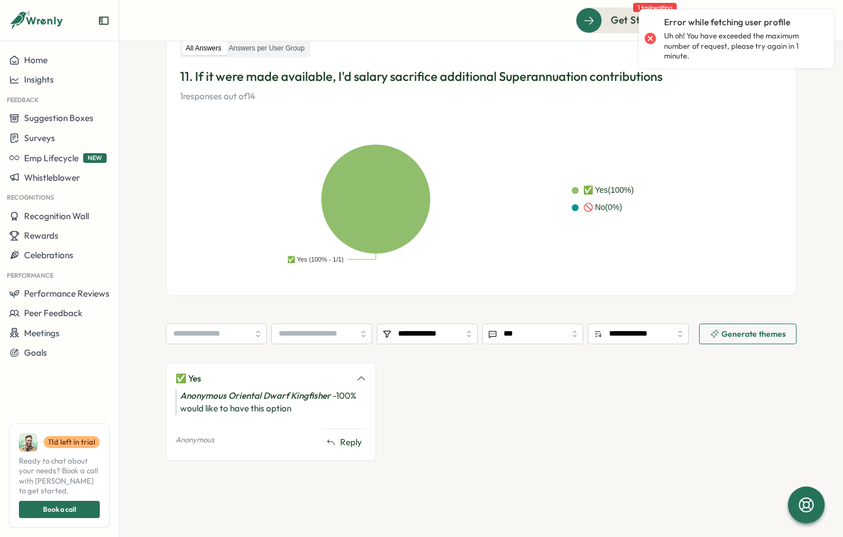
scroll to position [196, 0]
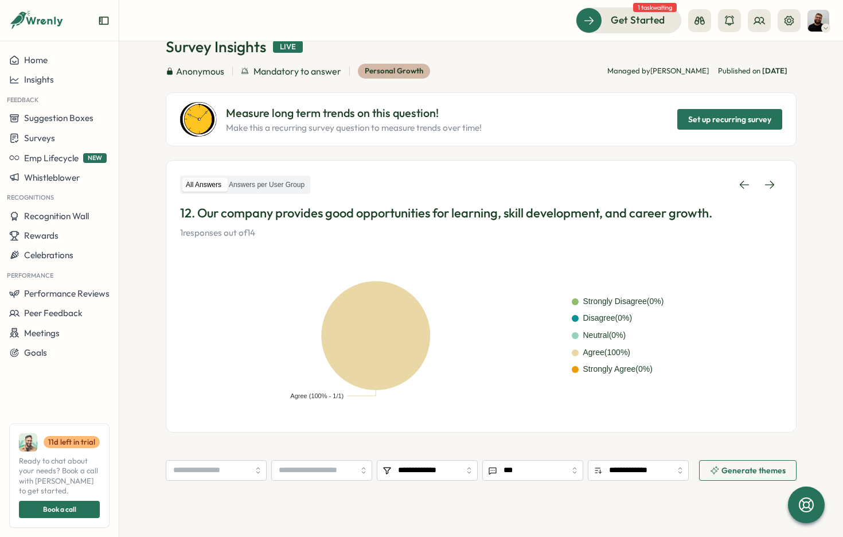
scroll to position [63, 0]
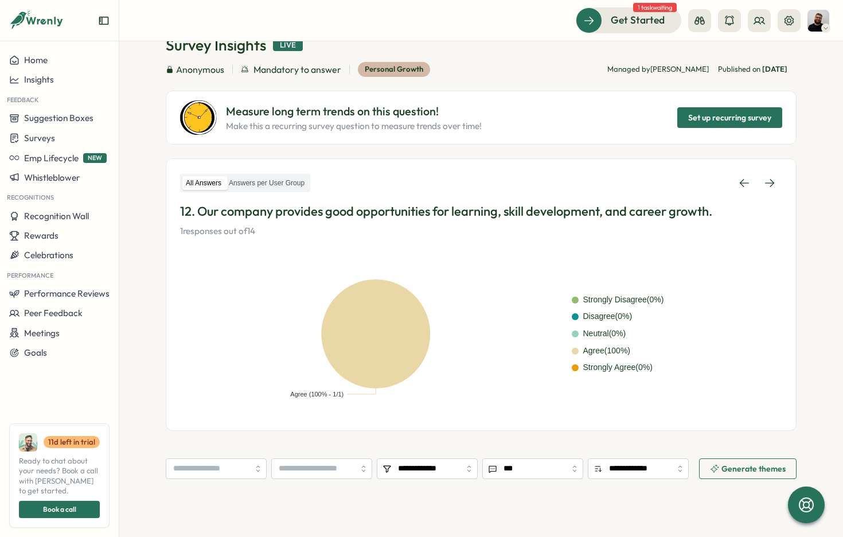
click at [469, 146] on div "Surveys Insights Question Insights Survey Insights Live Anonymous Mandatory to …" at bounding box center [481, 218] width 631 height 424
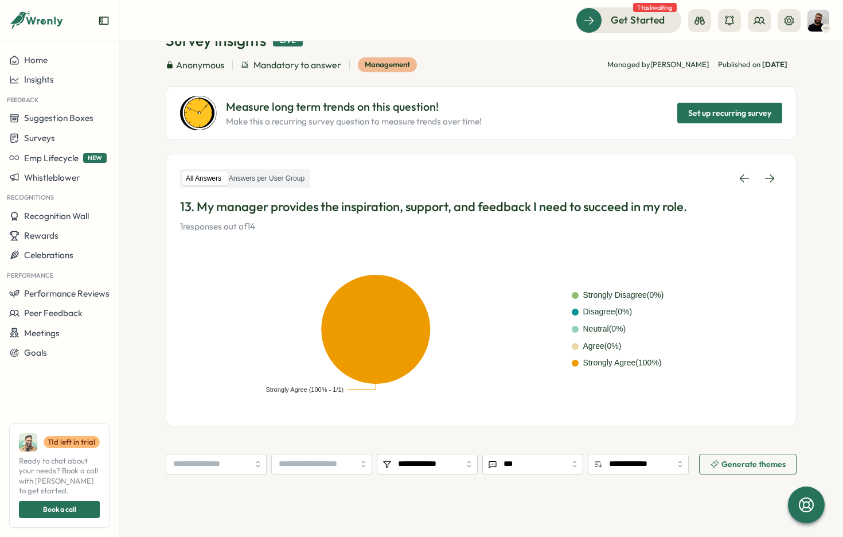
scroll to position [66, 0]
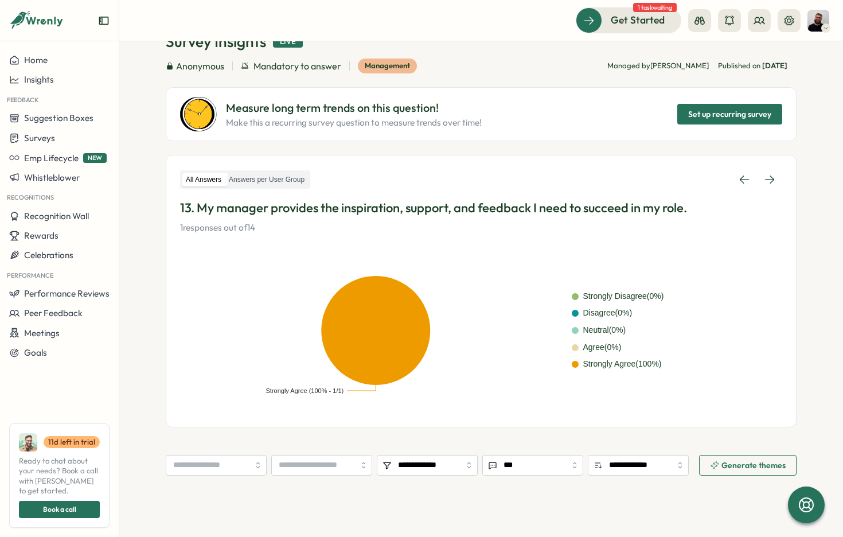
click at [477, 145] on div "Surveys Insights Question Insights Survey Insights Live Anonymous Mandatory to …" at bounding box center [481, 215] width 631 height 424
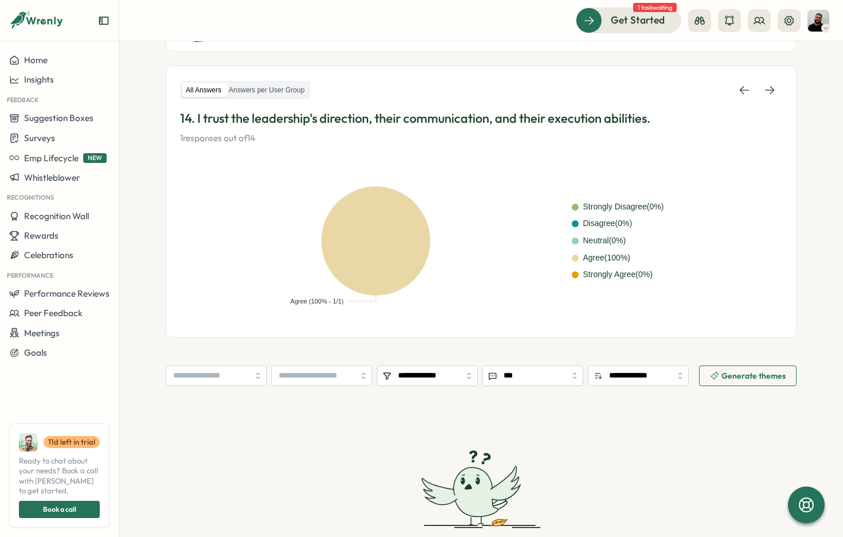
scroll to position [157, 0]
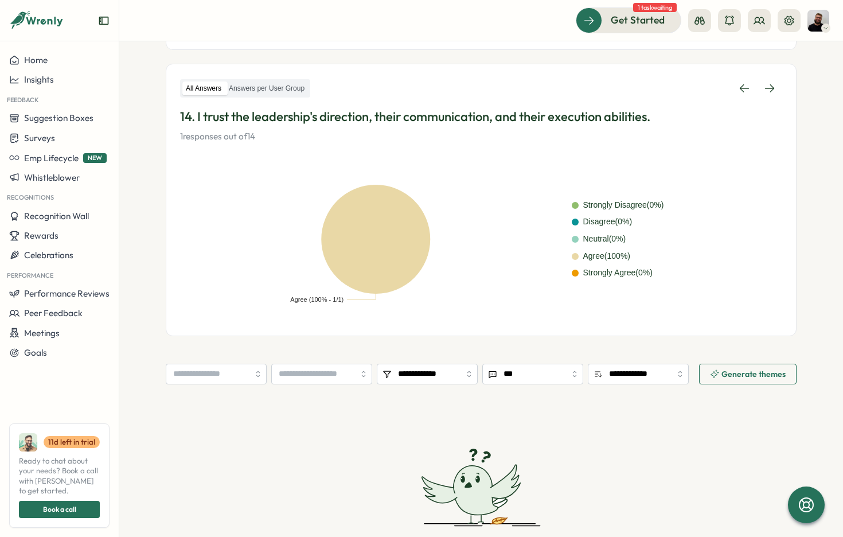
click at [470, 303] on rect at bounding box center [376, 239] width 392 height 138
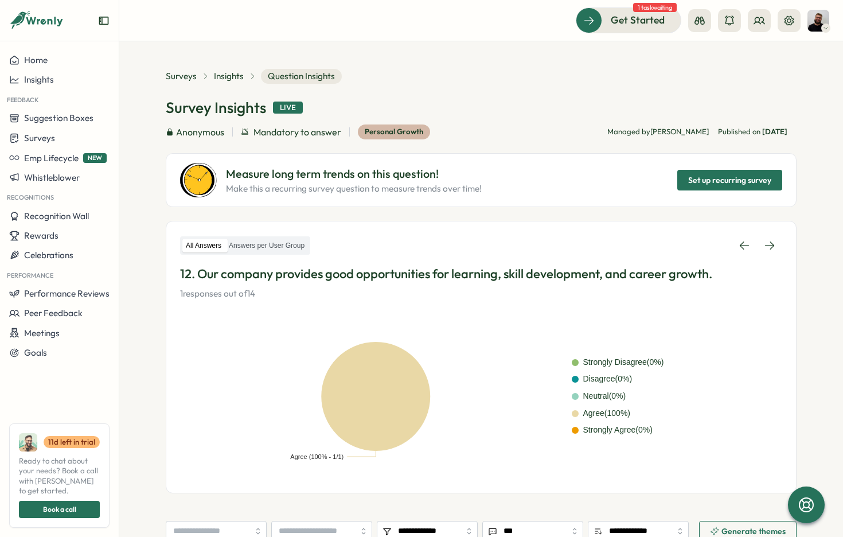
click at [535, 68] on section "**********" at bounding box center [481, 289] width 724 height 496
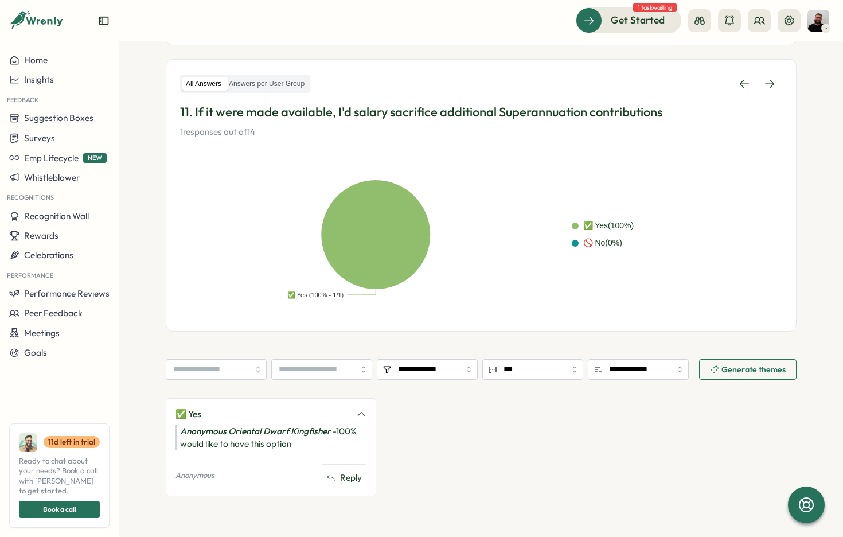
scroll to position [163, 0]
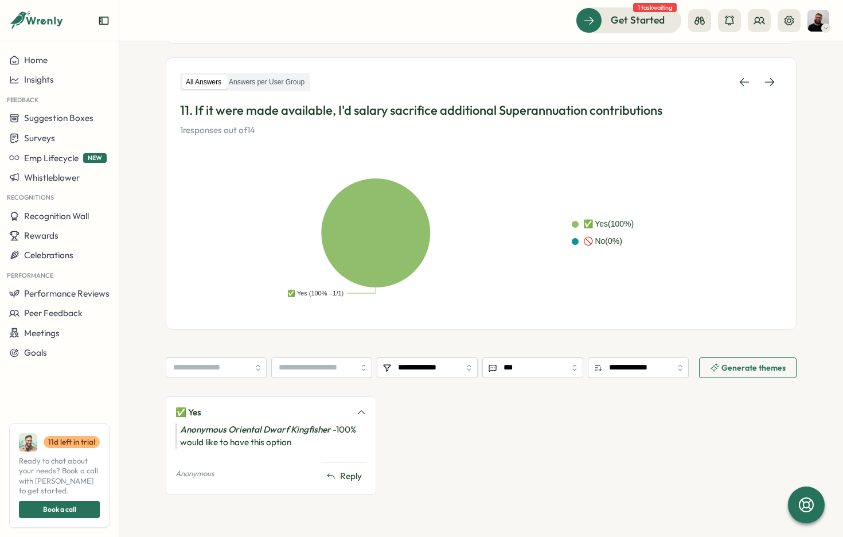
click at [513, 449] on div "✅ Yes Anonymous Oriental Dwarf Kingfisher - 100% would like to have this option…" at bounding box center [481, 451] width 631 height 110
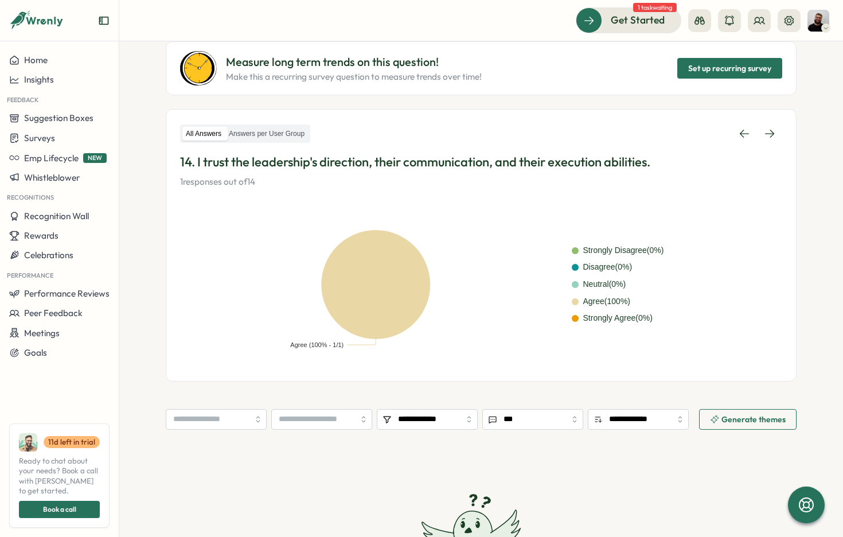
scroll to position [134, 0]
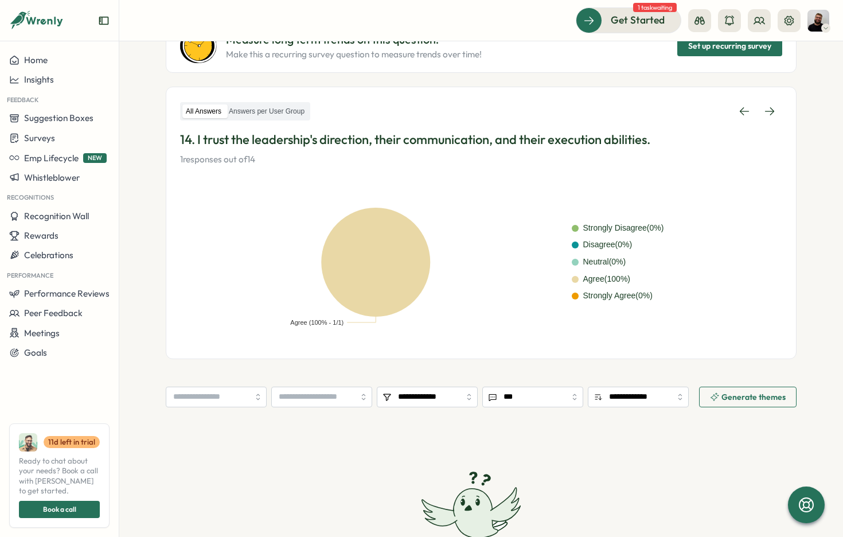
click at [551, 139] on p "14. I trust the leadership's direction, their communication, and their executio…" at bounding box center [481, 140] width 602 height 18
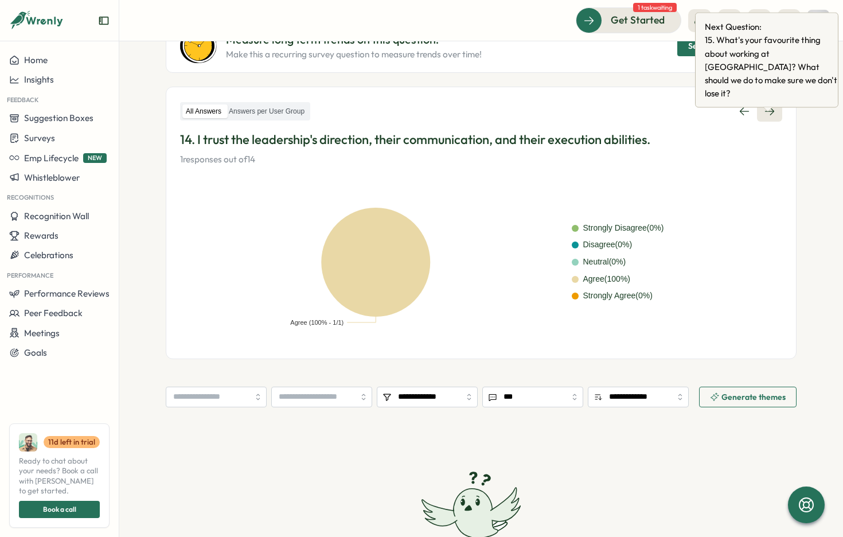
click at [771, 116] on icon at bounding box center [769, 111] width 11 height 11
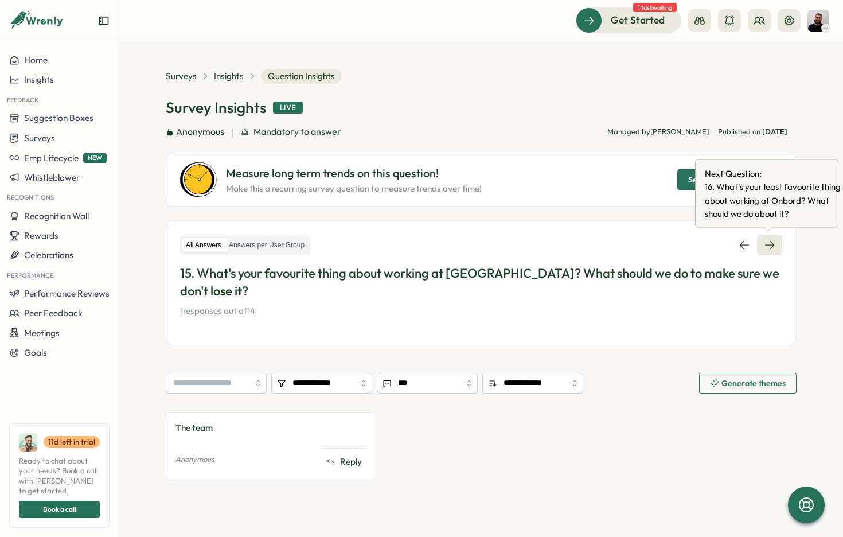
click at [770, 246] on icon at bounding box center [769, 245] width 9 height 8
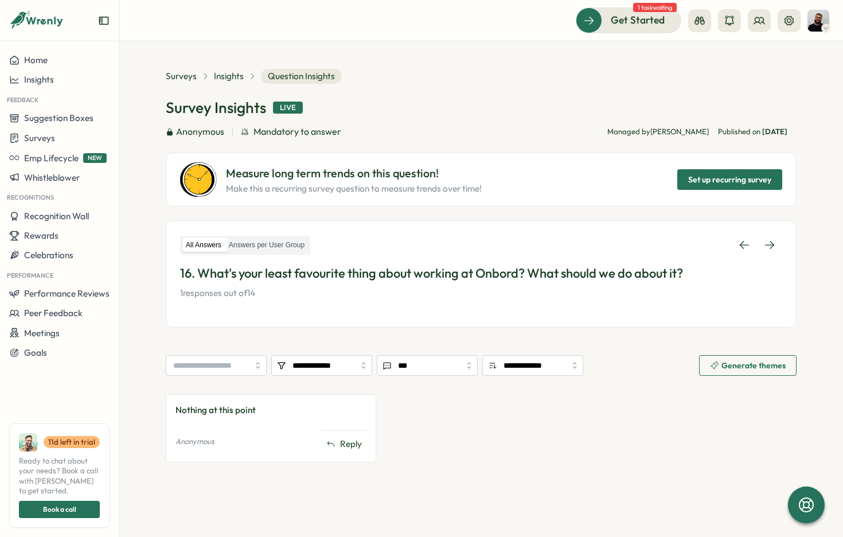
click at [810, 326] on section "**********" at bounding box center [481, 289] width 724 height 496
click at [770, 241] on icon at bounding box center [769, 244] width 11 height 11
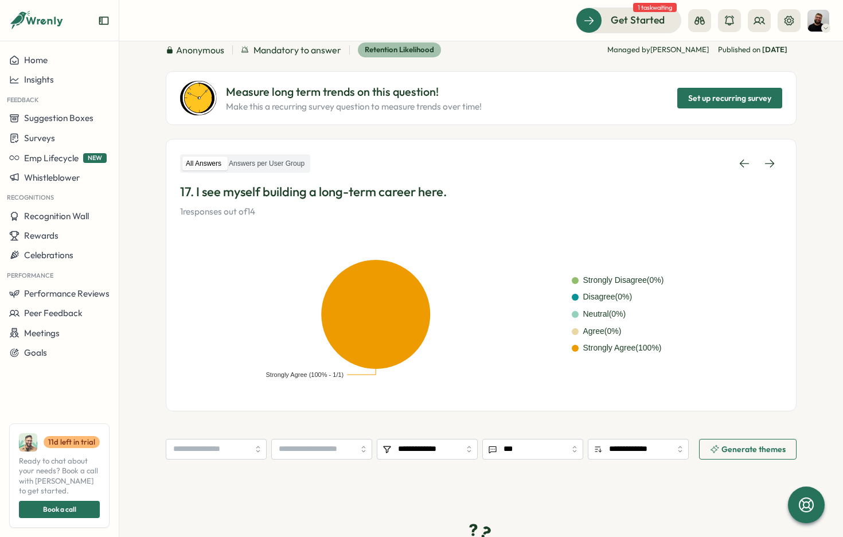
scroll to position [82, 0]
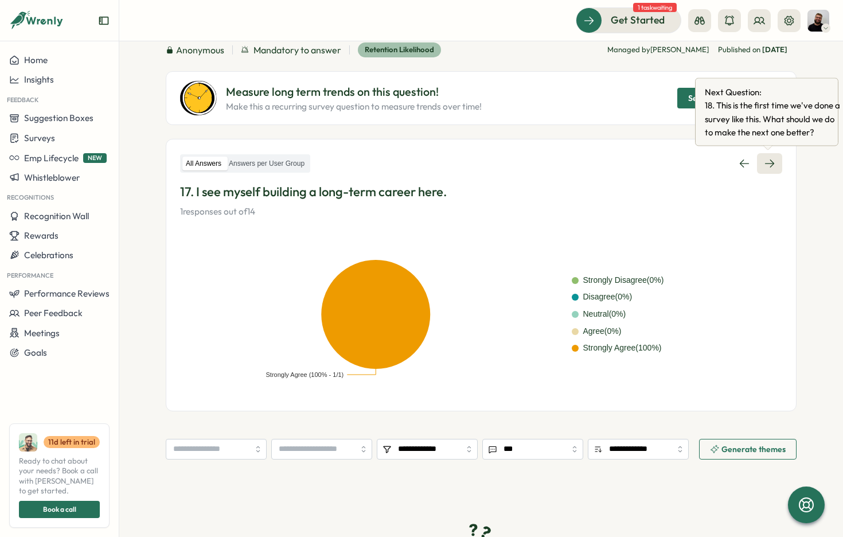
click at [767, 160] on icon at bounding box center [769, 163] width 11 height 11
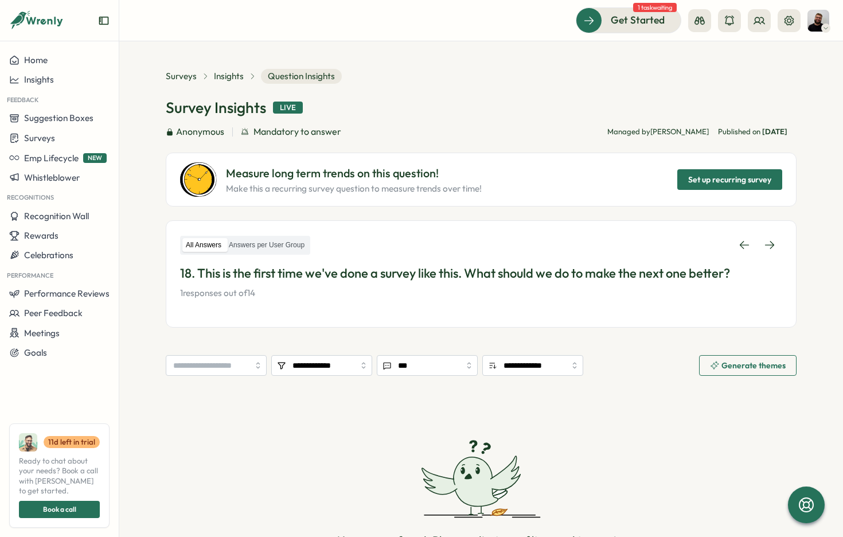
click at [222, 291] on p "1 responses out of 14" at bounding box center [481, 293] width 602 height 13
click at [252, 247] on label "Answers per User Group" at bounding box center [266, 245] width 83 height 14
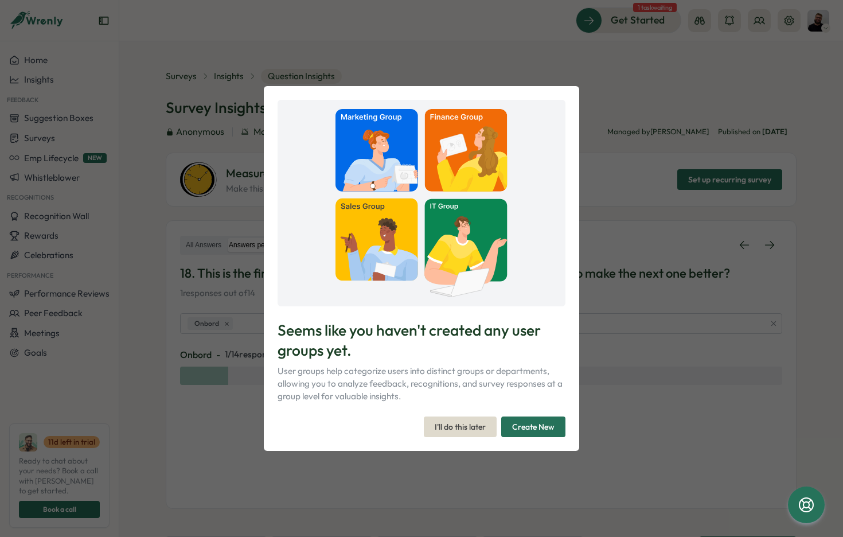
click at [450, 429] on span "I'll do this later" at bounding box center [460, 427] width 51 height 20
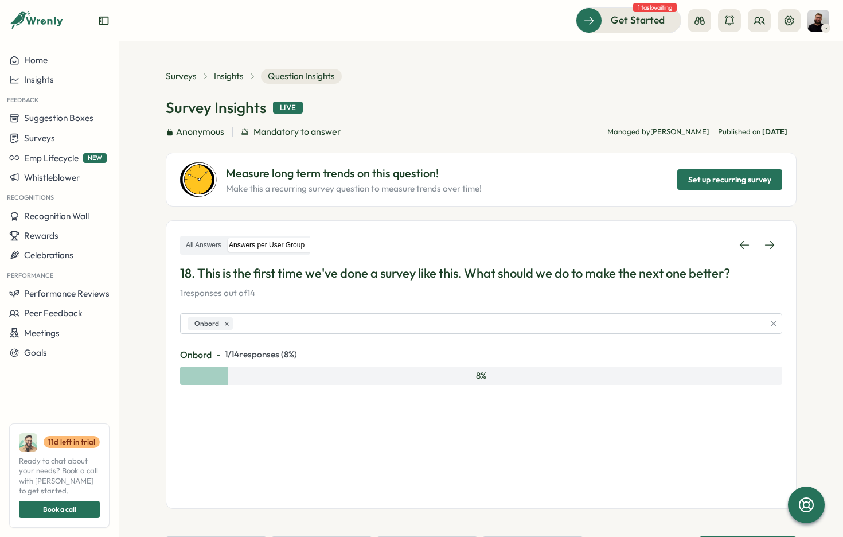
click at [224, 367] on div at bounding box center [204, 376] width 48 height 18
click at [198, 239] on label "All Answers" at bounding box center [203, 245] width 42 height 14
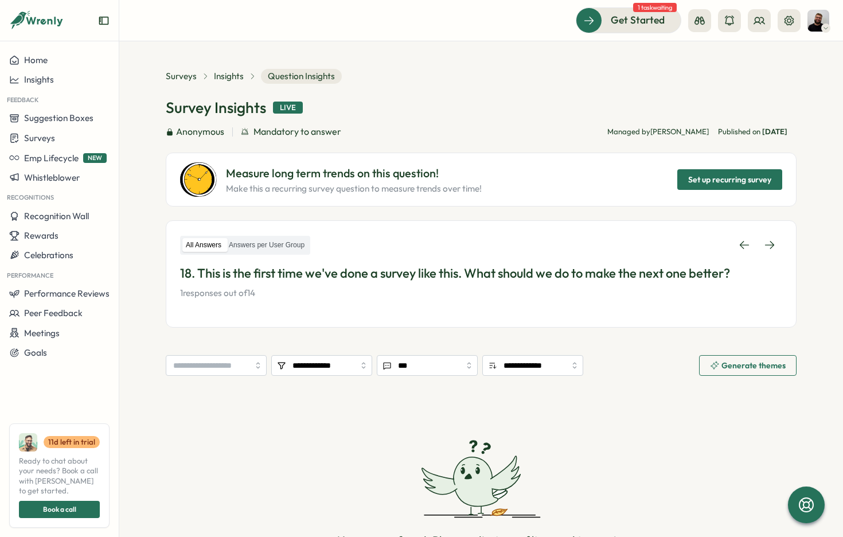
click at [228, 292] on p "1 responses out of 14" at bounding box center [481, 293] width 602 height 13
click at [424, 256] on div "All Answers Answers per User Group 18. This is the first time we've done a surv…" at bounding box center [481, 267] width 602 height 65
click at [250, 287] on p "1 responses out of 14" at bounding box center [481, 293] width 602 height 13
click at [764, 239] on icon at bounding box center [769, 244] width 11 height 11
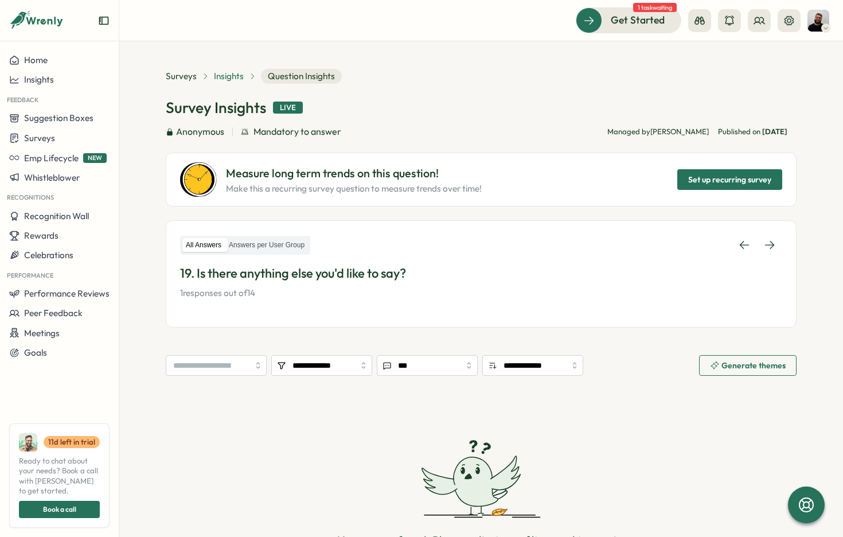
click at [233, 72] on span "Insights" at bounding box center [229, 76] width 30 height 13
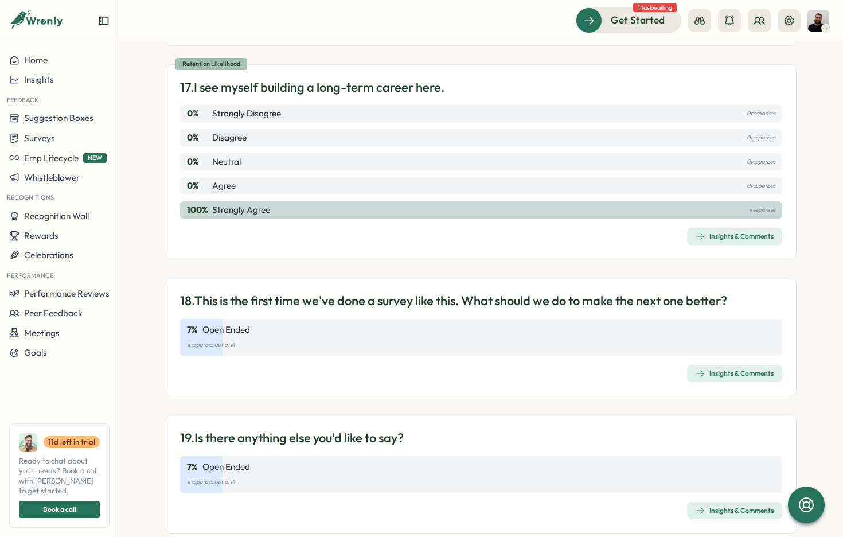
scroll to position [3261, 0]
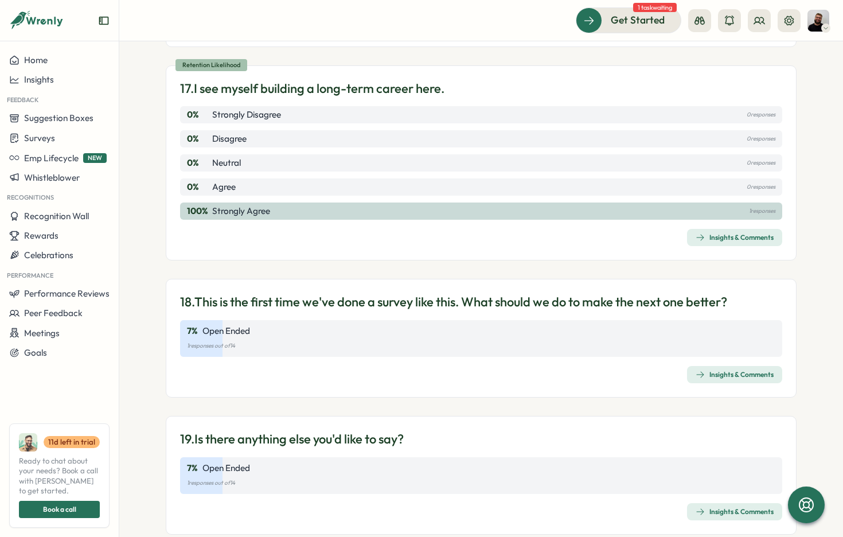
click at [387, 293] on p "18. This is the first time we've done a survey like this. What should we do to …" at bounding box center [453, 302] width 547 height 18
click at [739, 370] on div "Insights & Comments" at bounding box center [735, 374] width 78 height 9
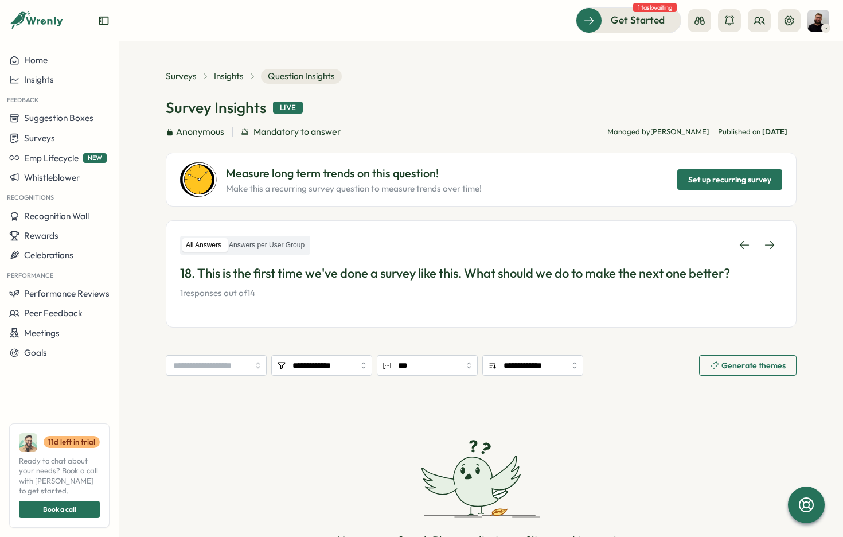
click at [431, 341] on div "**********" at bounding box center [481, 332] width 631 height 527
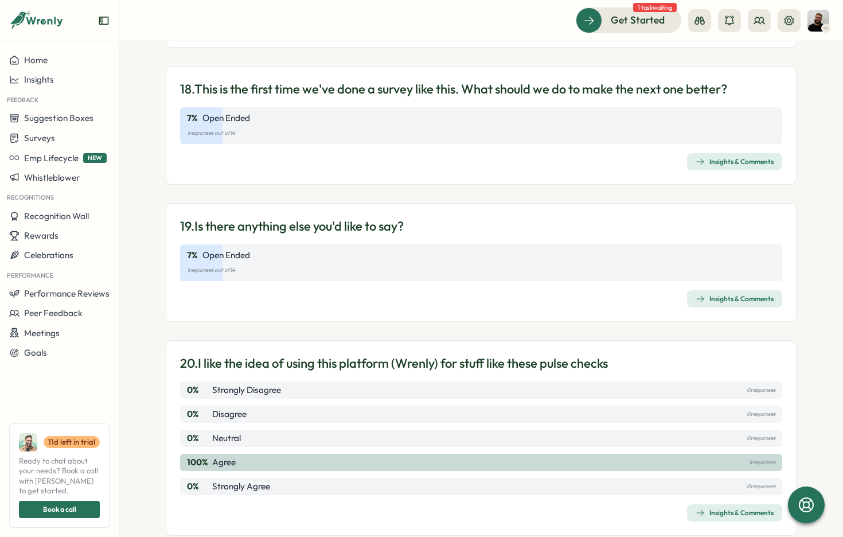
scroll to position [3473, 0]
click at [470, 291] on div "Insights & Comments" at bounding box center [481, 299] width 602 height 17
click at [213, 250] on p "Open Ended" at bounding box center [226, 256] width 48 height 13
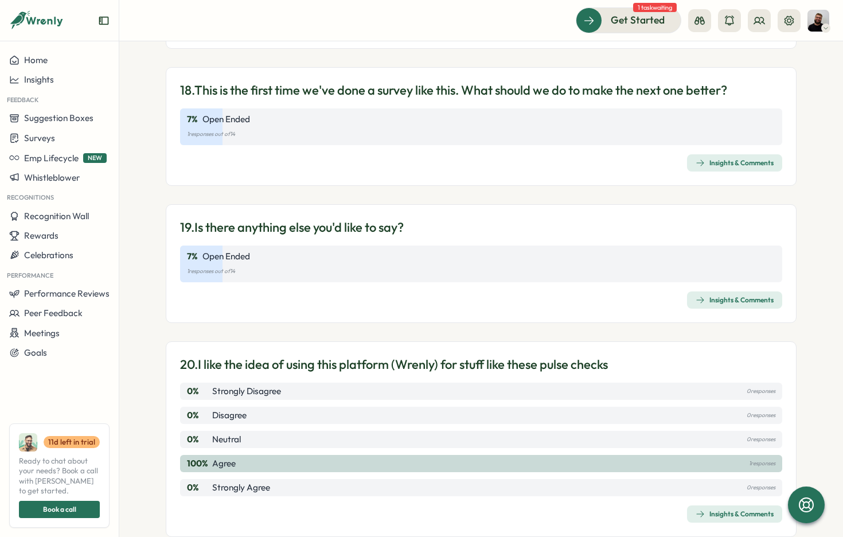
click at [302, 219] on p "19. Is there anything else you'd like to say?" at bounding box center [292, 228] width 224 height 18
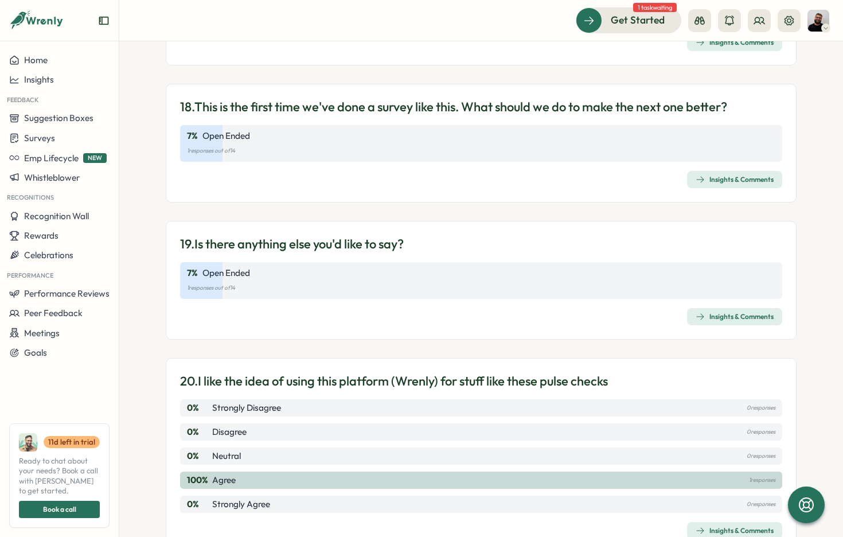
scroll to position [3456, 0]
click at [563, 99] on p "18. This is the first time we've done a survey like this. What should we do to …" at bounding box center [453, 108] width 547 height 18
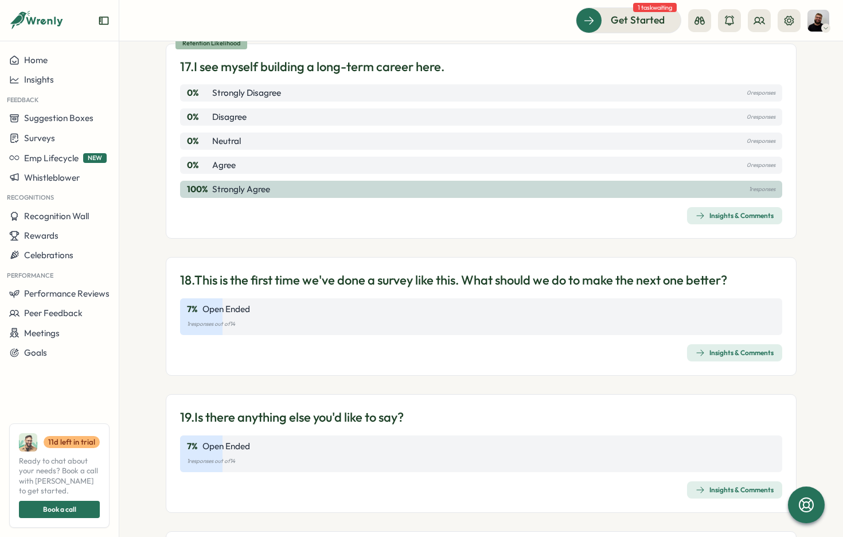
scroll to position [3280, 0]
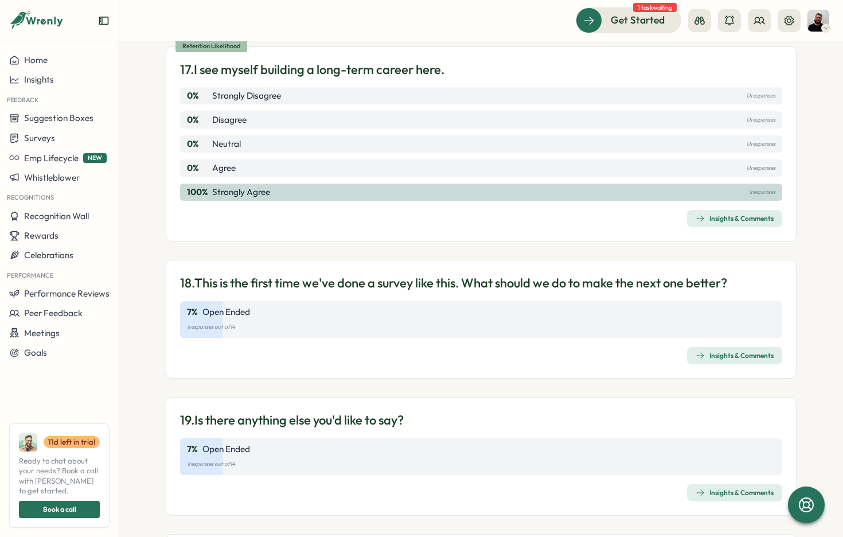
click at [749, 186] on p "1 responses" at bounding box center [762, 192] width 26 height 13
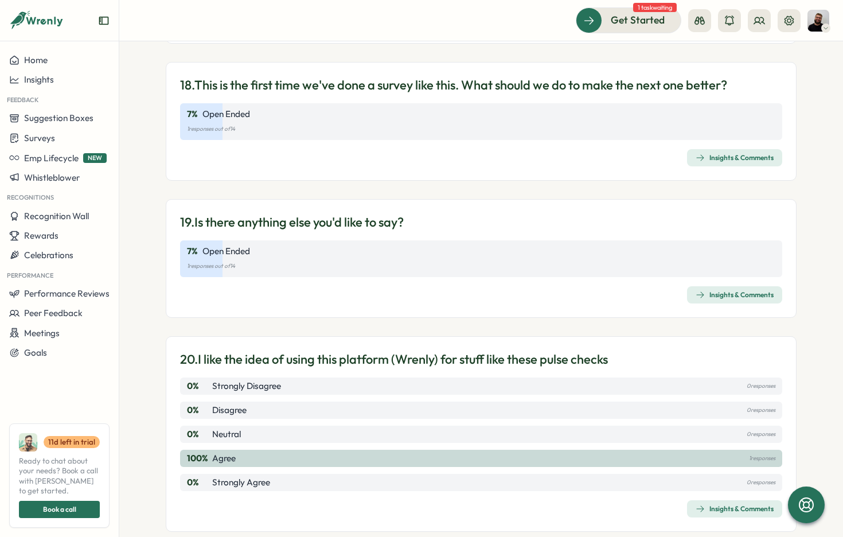
scroll to position [3473, 0]
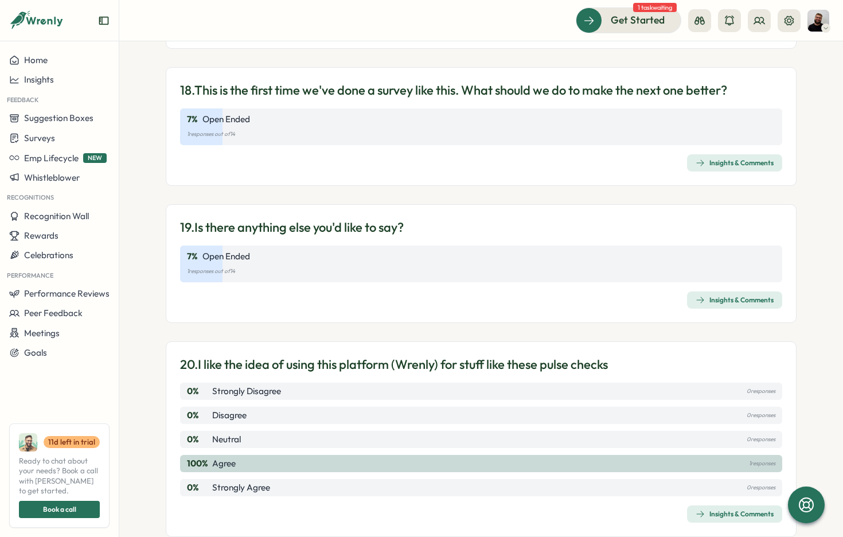
click at [568, 477] on div "20. I like the idea of using this platform (Wrenly) for stuff like these pulse …" at bounding box center [481, 439] width 631 height 196
click at [713, 506] on span "Insights & Comments" at bounding box center [735, 514] width 78 height 16
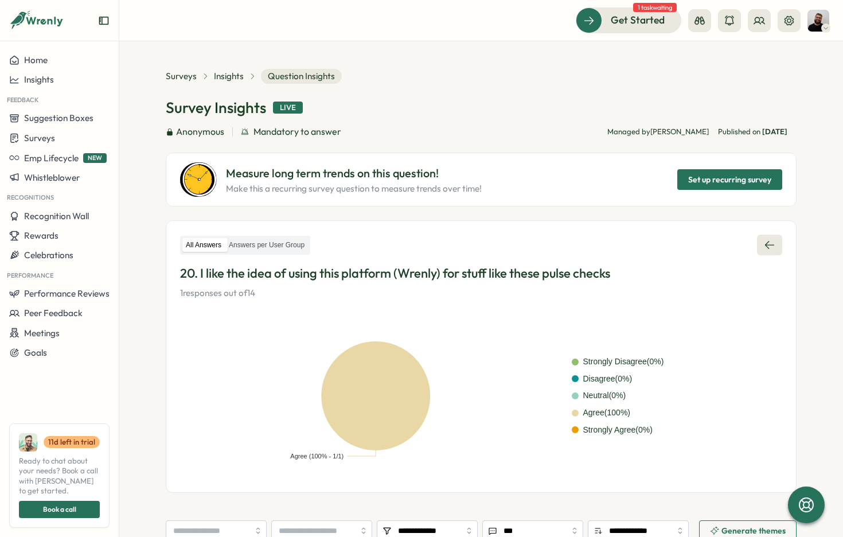
click at [766, 241] on icon at bounding box center [769, 244] width 11 height 11
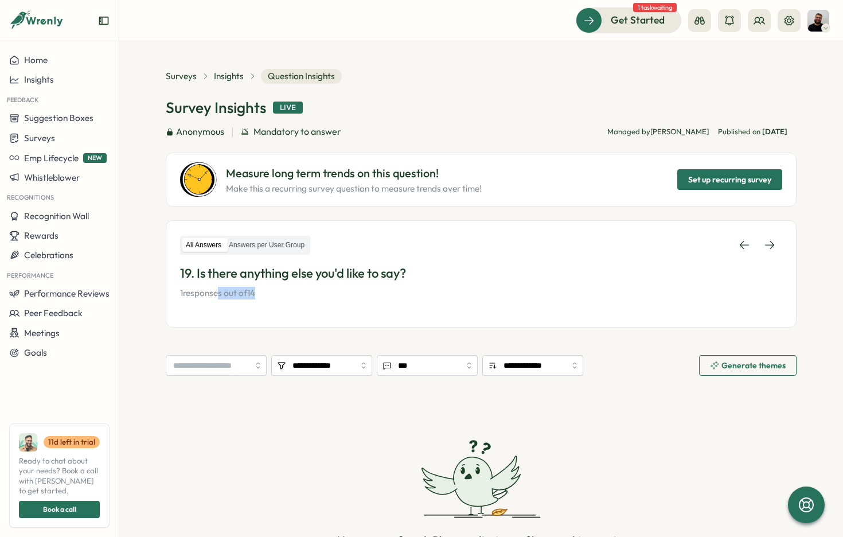
drag, startPoint x: 216, startPoint y: 295, endPoint x: 268, endPoint y: 329, distance: 62.2
click at [268, 331] on div "**********" at bounding box center [481, 332] width 631 height 527
click at [268, 329] on div "**********" at bounding box center [481, 332] width 631 height 527
click at [438, 126] on div "Anonymous Mandatory to answer Managed by [PERSON_NAME] Published [DATE][DATE]" at bounding box center [481, 131] width 631 height 14
click at [192, 41] on section "**********" at bounding box center [481, 289] width 724 height 496
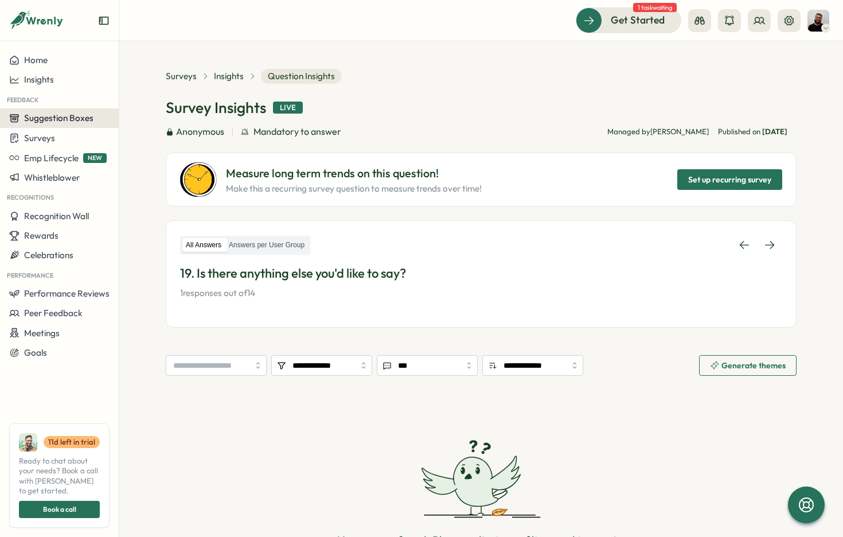
click at [81, 116] on span "Suggestion Boxes" at bounding box center [58, 117] width 69 height 11
click at [134, 108] on div "Onbord Suggestion Box" at bounding box center [168, 107] width 92 height 13
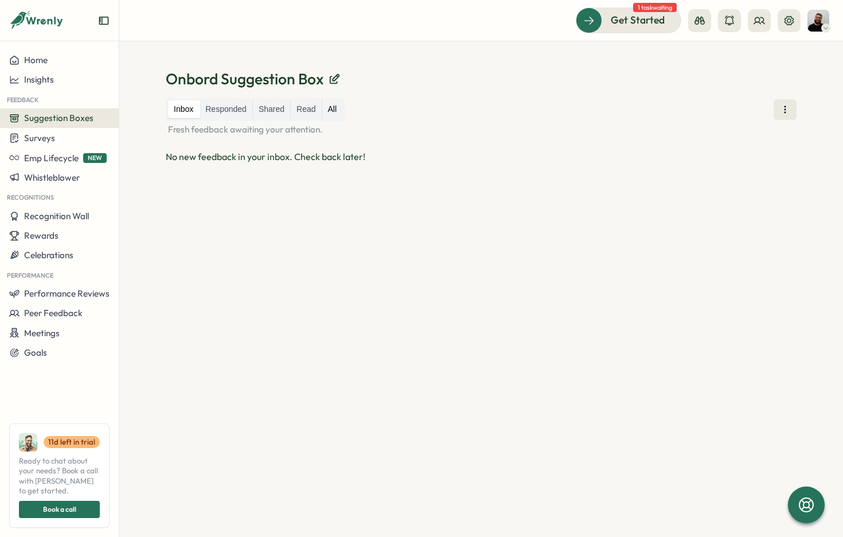
click at [336, 112] on label "All" at bounding box center [332, 109] width 21 height 18
click at [368, 50] on div "Onbord Suggestion Box Inbox Responded Shared Read All All feedback You haven't …" at bounding box center [481, 289] width 724 height 496
click at [52, 63] on div "Home" at bounding box center [59, 60] width 100 height 10
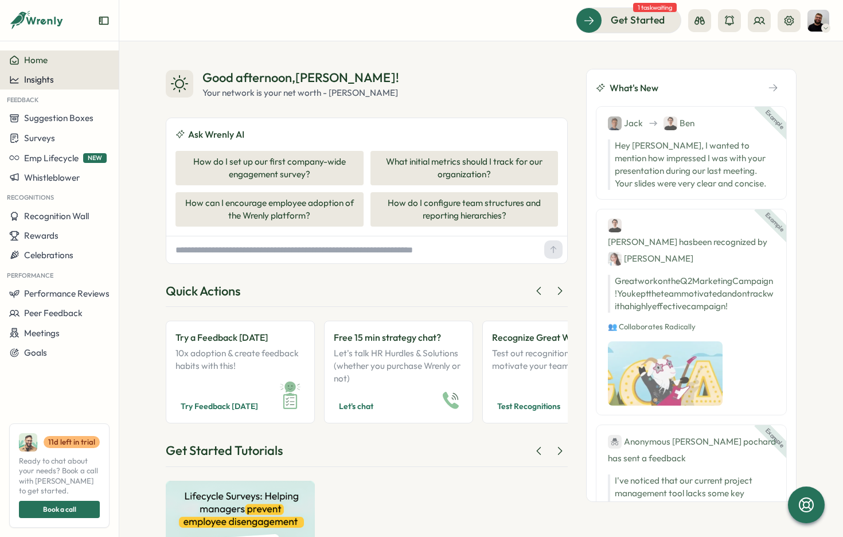
click at [56, 77] on div "Insights" at bounding box center [59, 80] width 100 height 10
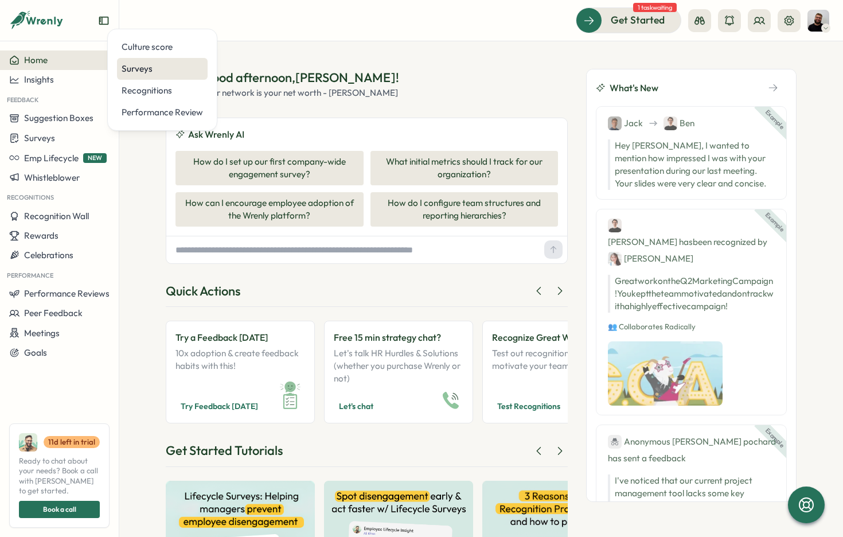
click at [170, 72] on div "Surveys" at bounding box center [162, 69] width 81 height 13
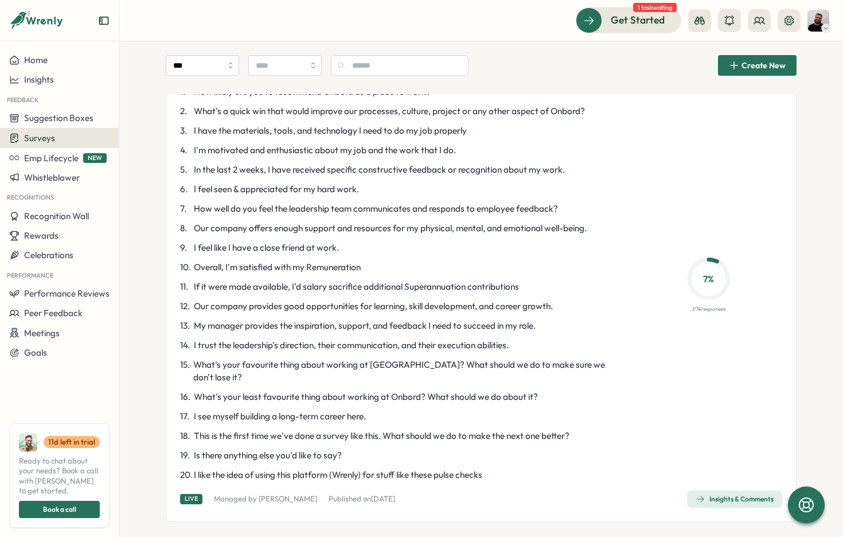
scroll to position [97, 0]
click at [704, 495] on div "Insights & Comments" at bounding box center [735, 499] width 78 height 9
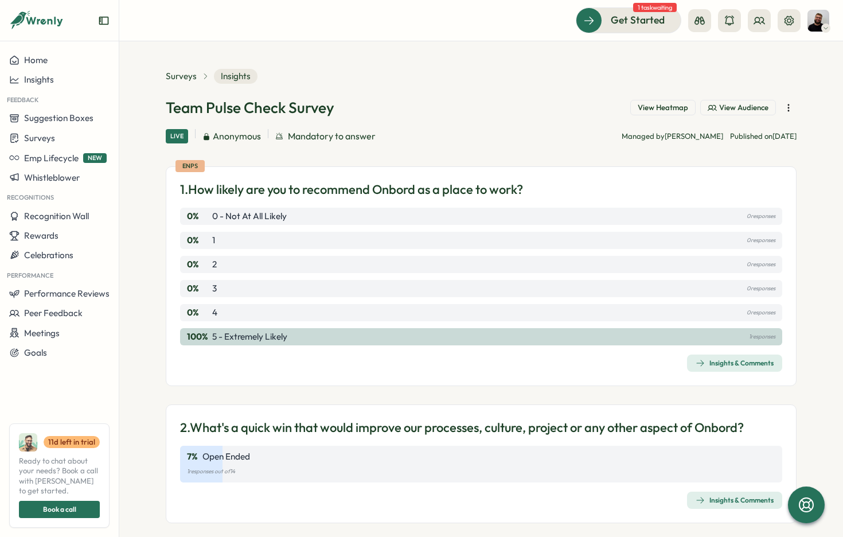
click at [441, 137] on div "Live Anonymous Mandatory to answer Managed by [PERSON_NAME] Published [DATE][DA…" at bounding box center [481, 136] width 631 height 14
click at [656, 111] on span "View Heatmap" at bounding box center [663, 108] width 50 height 10
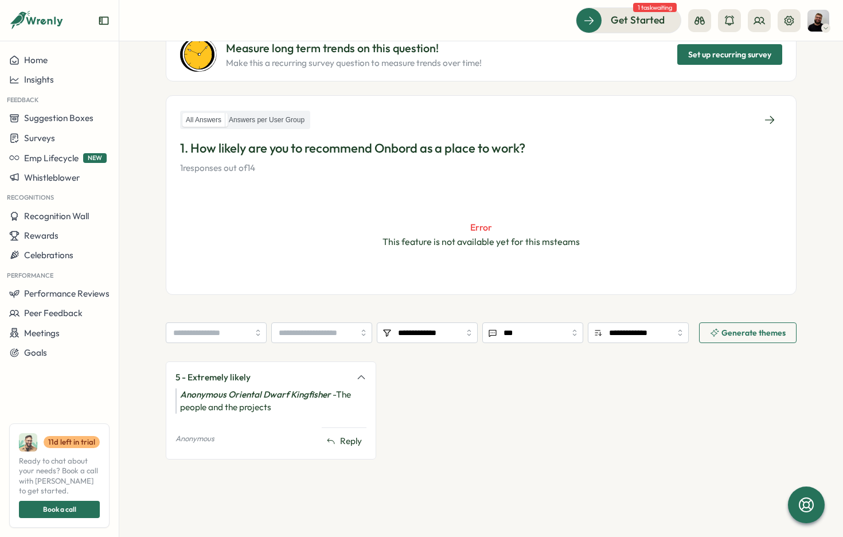
scroll to position [125, 0]
click at [512, 239] on span "This feature is not available yet for this msteams" at bounding box center [481, 242] width 197 height 14
click at [767, 124] on icon at bounding box center [769, 120] width 11 height 11
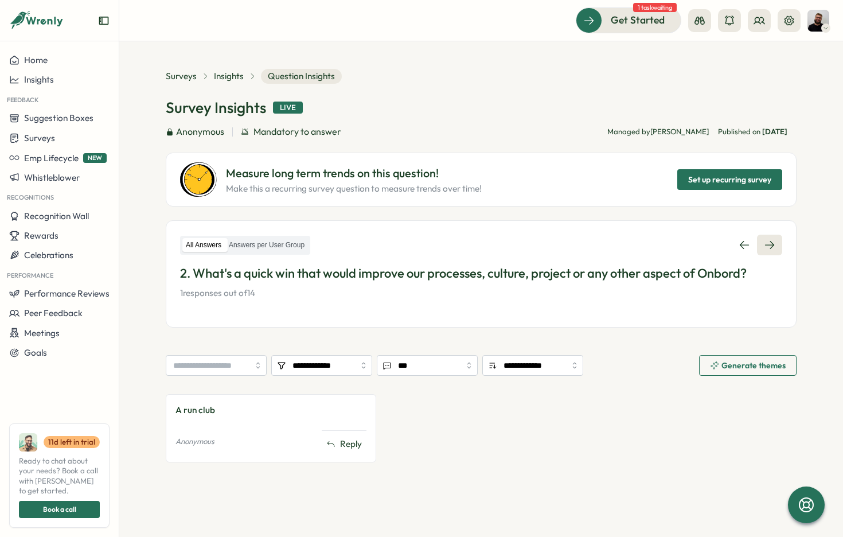
click at [771, 247] on icon at bounding box center [769, 244] width 11 height 11
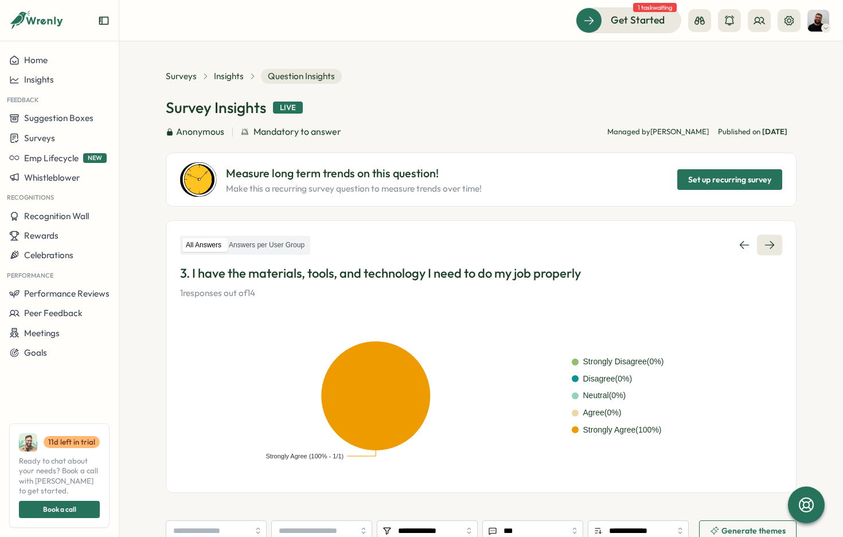
click at [771, 241] on icon at bounding box center [769, 244] width 11 height 11
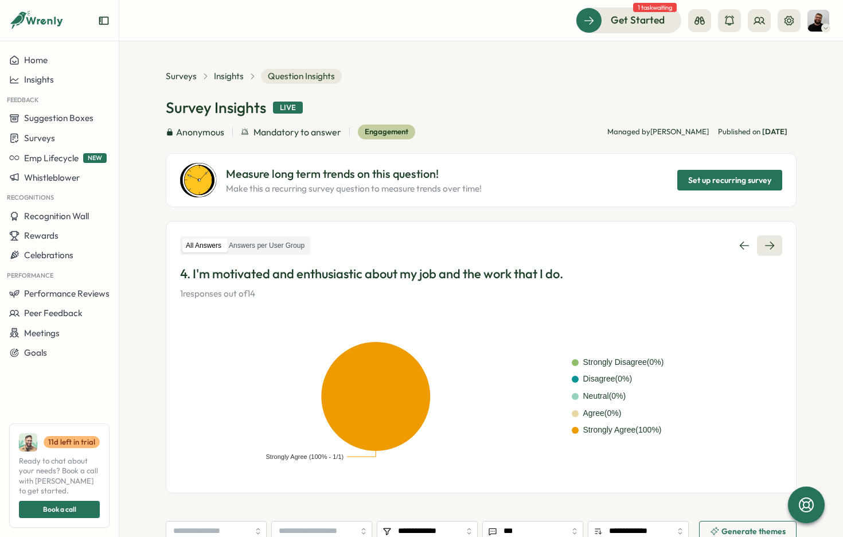
click at [769, 249] on icon at bounding box center [769, 245] width 9 height 8
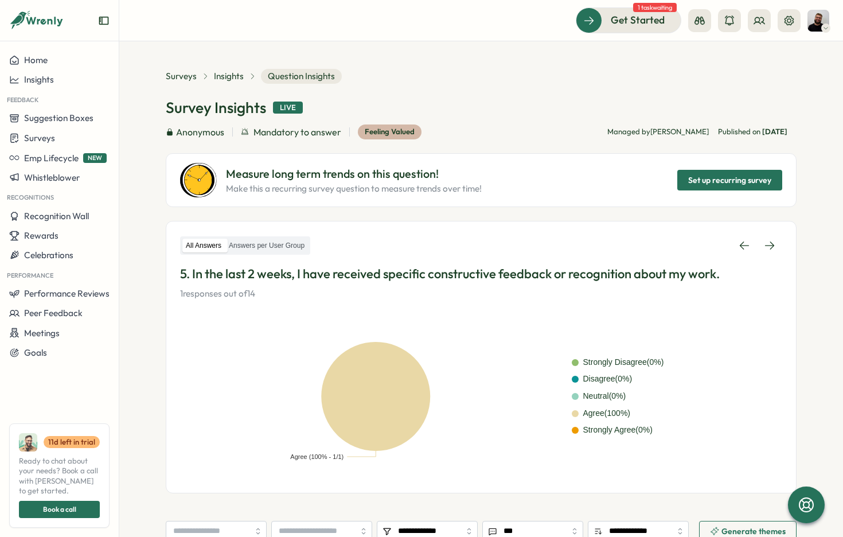
click at [554, 77] on div "Surveys Insights Question Insights" at bounding box center [481, 76] width 631 height 15
click at [475, 61] on section "**********" at bounding box center [481, 289] width 724 height 496
click at [150, 244] on section "**********" at bounding box center [481, 289] width 724 height 496
click at [150, 199] on section "**********" at bounding box center [481, 289] width 724 height 496
click at [705, 67] on section "**********" at bounding box center [481, 289] width 724 height 496
